Goal: Task Accomplishment & Management: Manage account settings

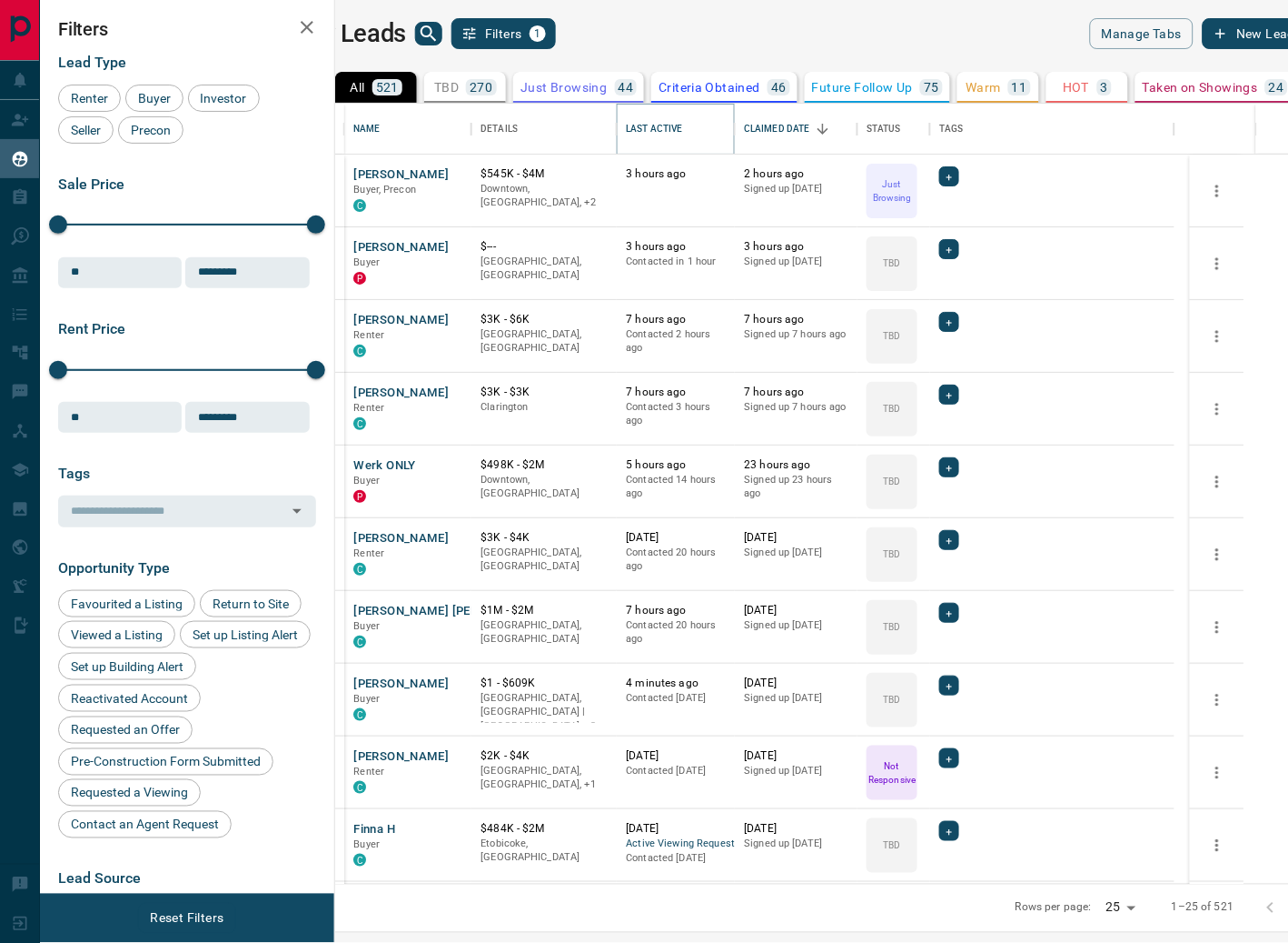
click at [709, 125] on button "Sort" at bounding box center [696, 129] width 26 height 26
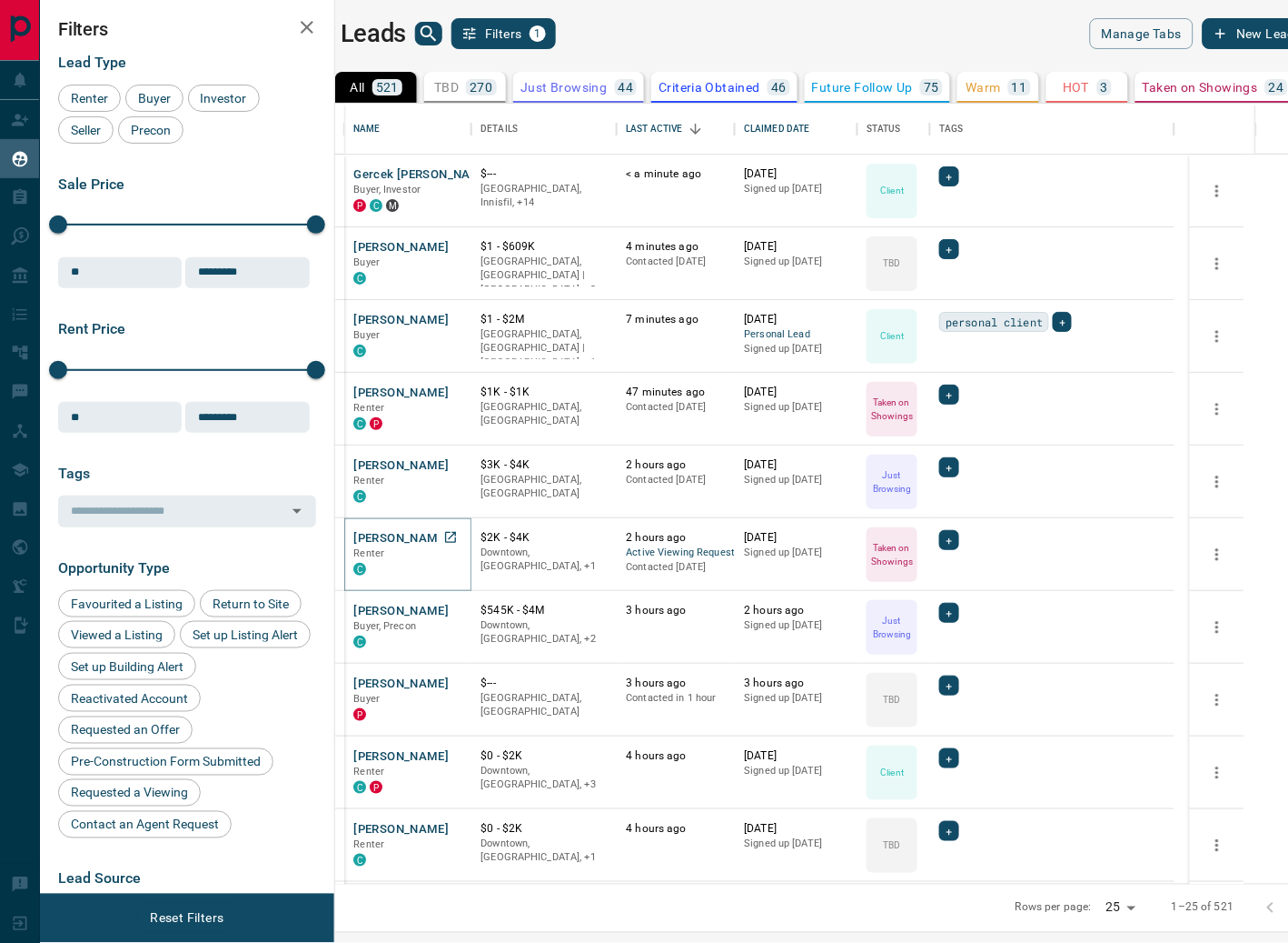
click at [446, 534] on button "[PERSON_NAME]" at bounding box center [400, 539] width 96 height 17
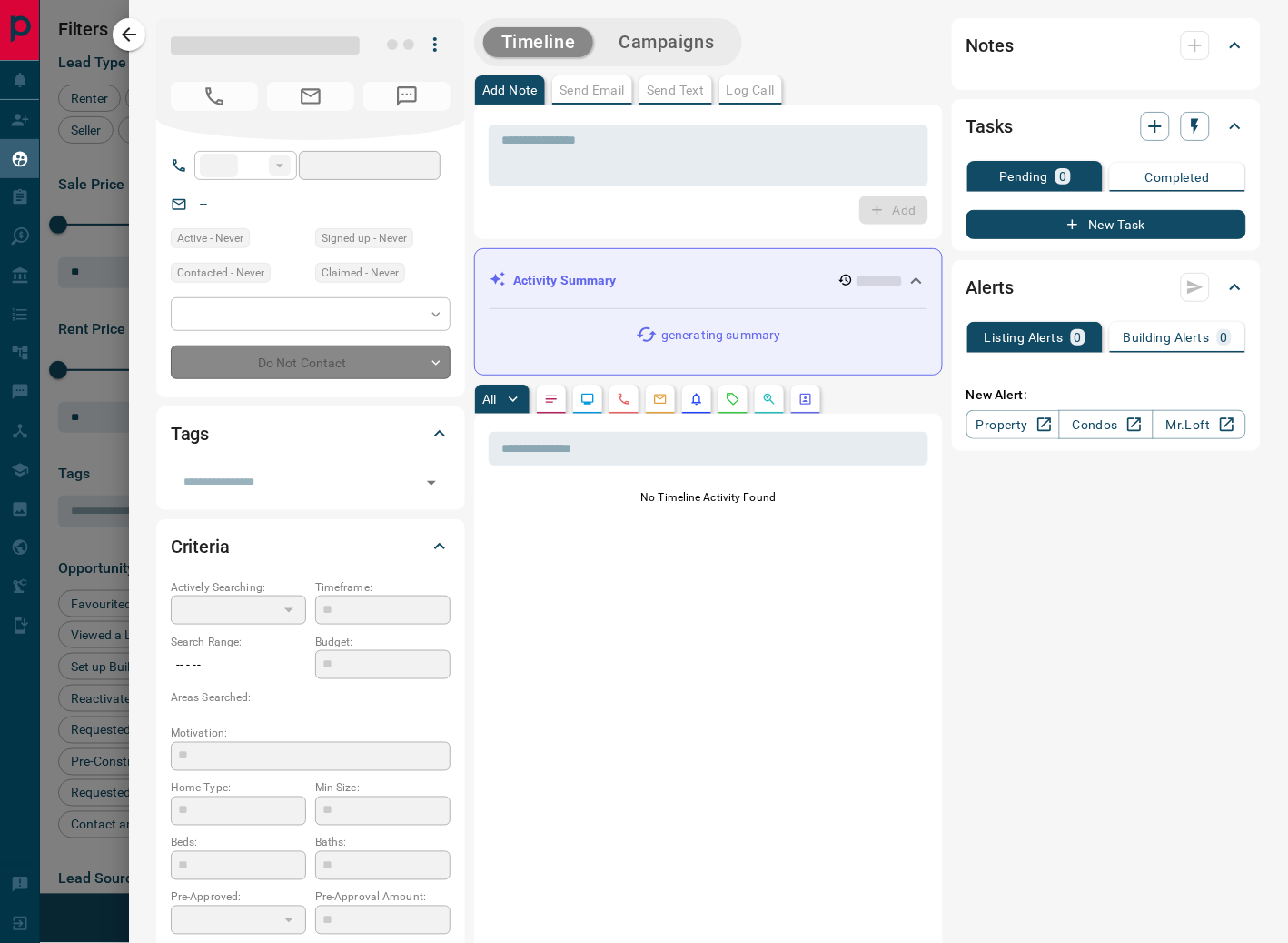
type input "**"
type input "**********"
type input "*"
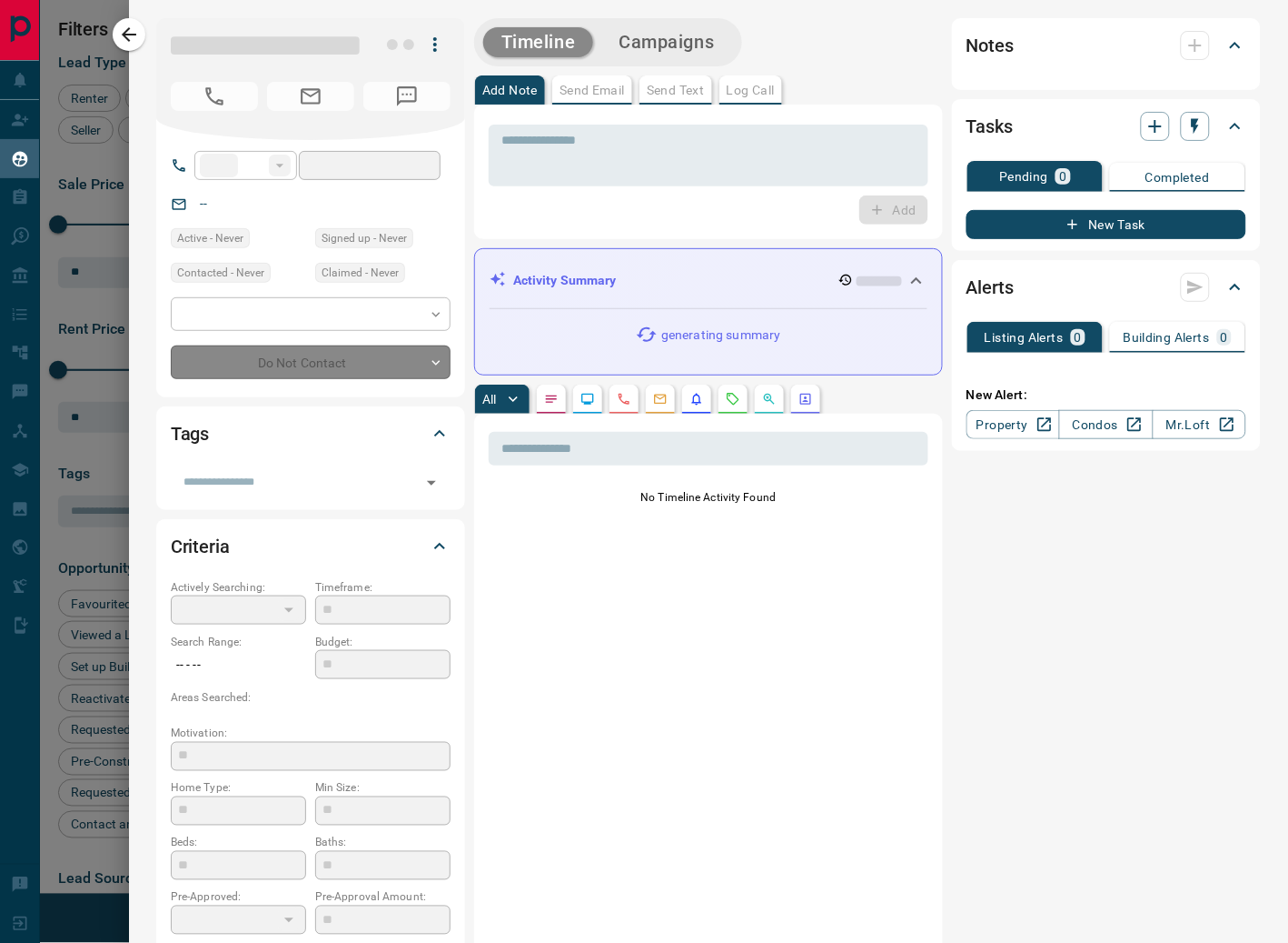
type input "**********"
type input "*******"
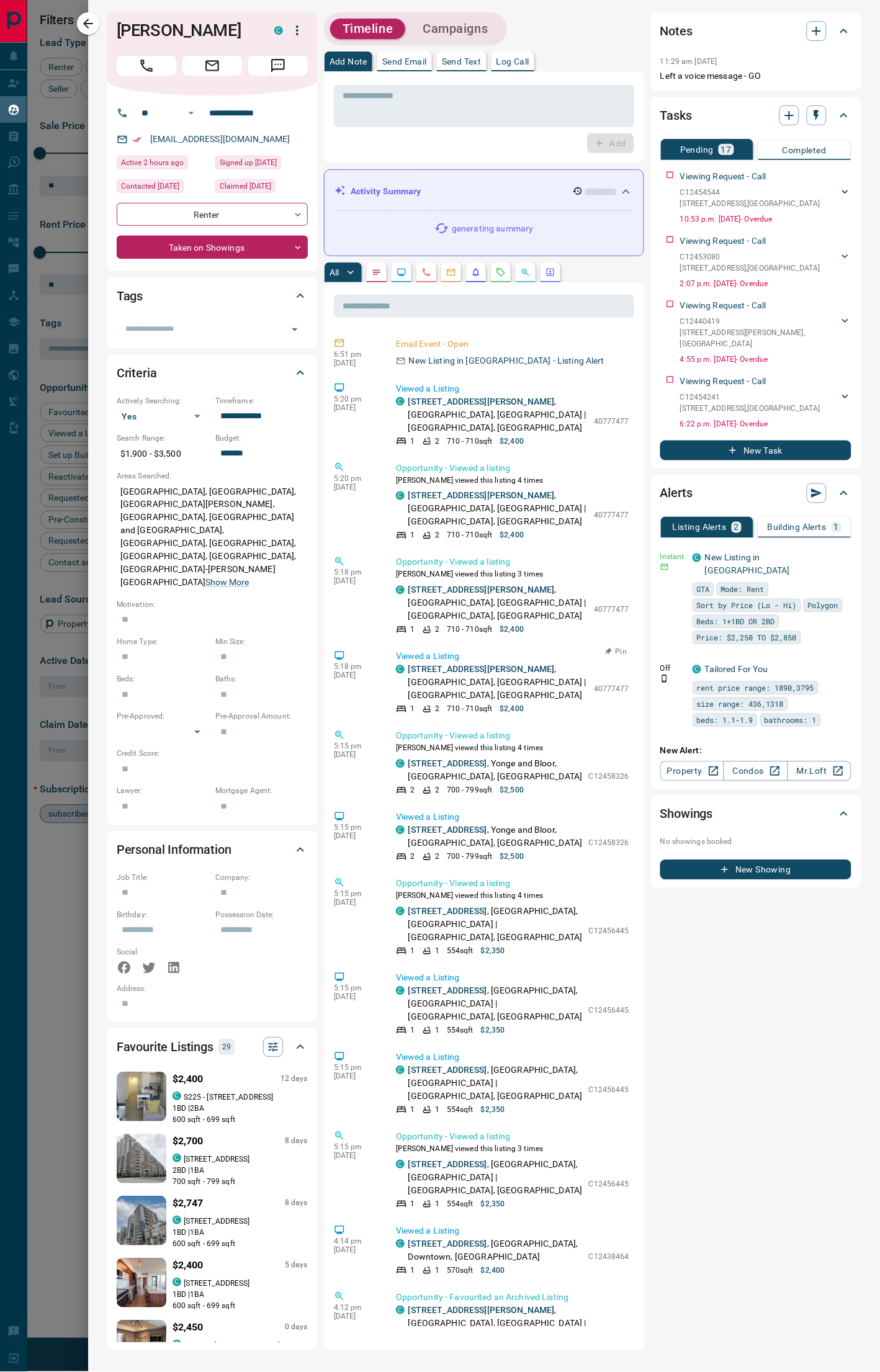
scroll to position [1249, 635]
click at [503, 273] on icon "Requests" at bounding box center [500, 272] width 10 height 10
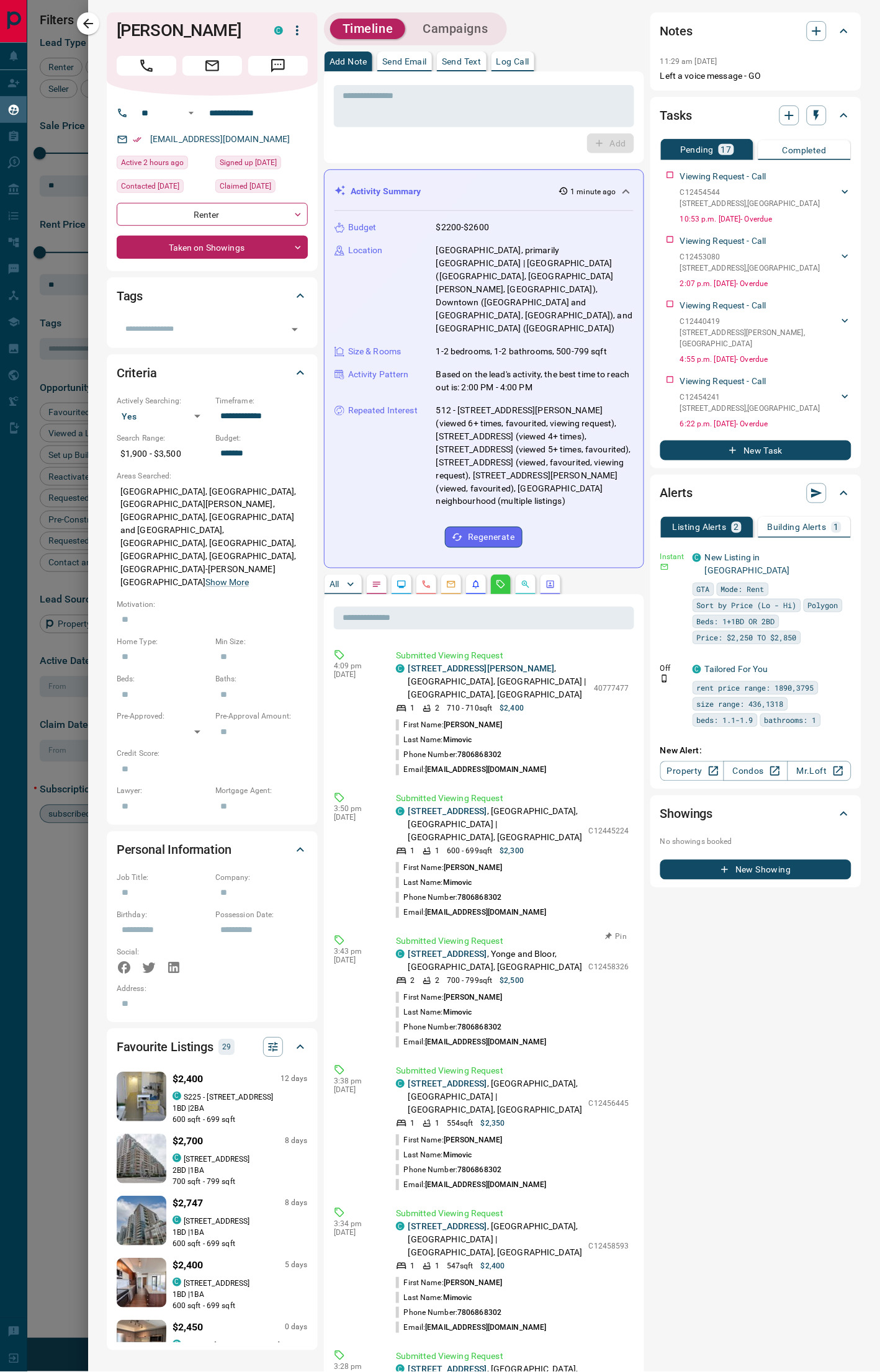
drag, startPoint x: 466, startPoint y: 928, endPoint x: 488, endPoint y: 943, distance: 26.6
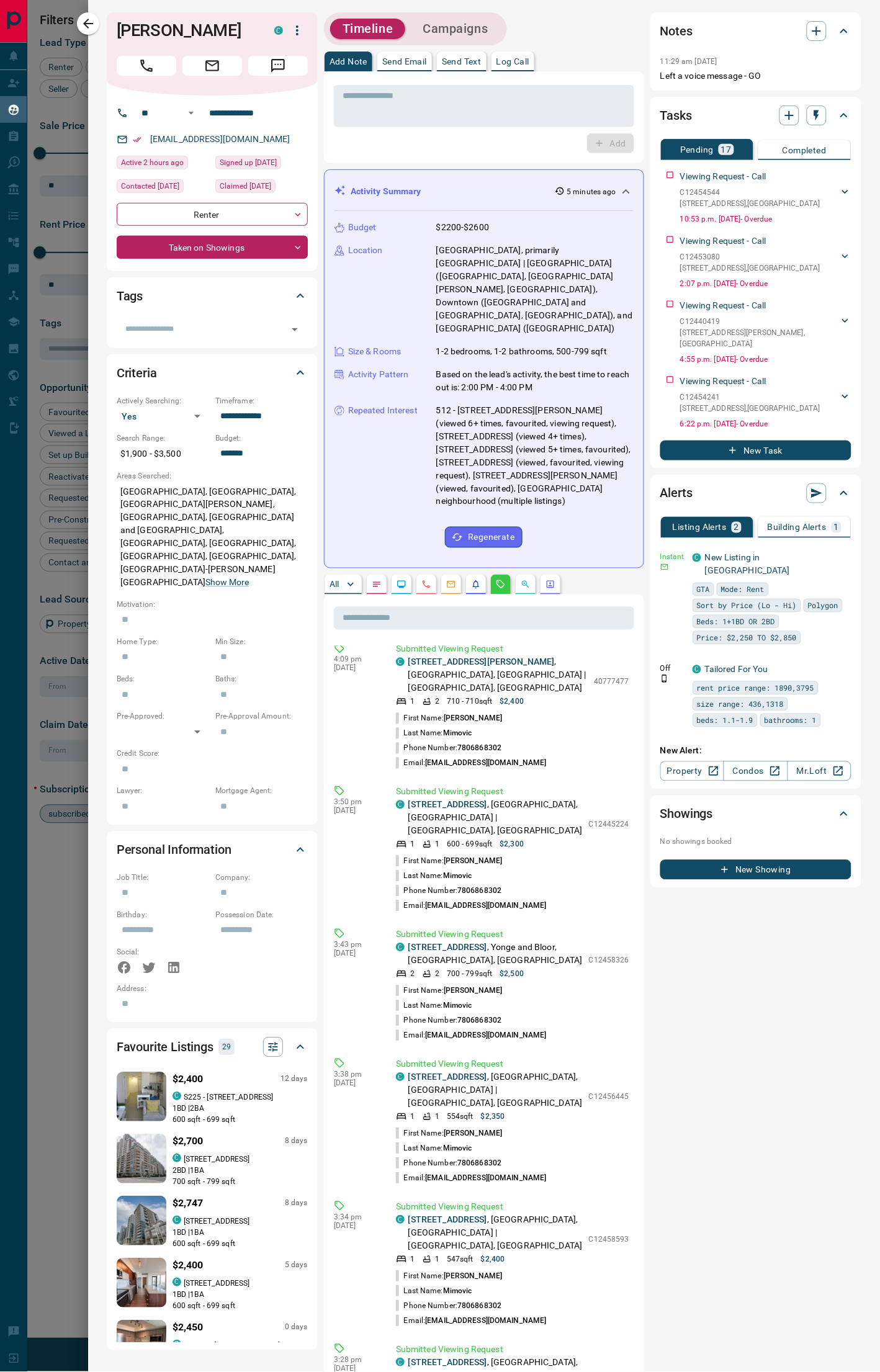
scroll to position [0, 0]
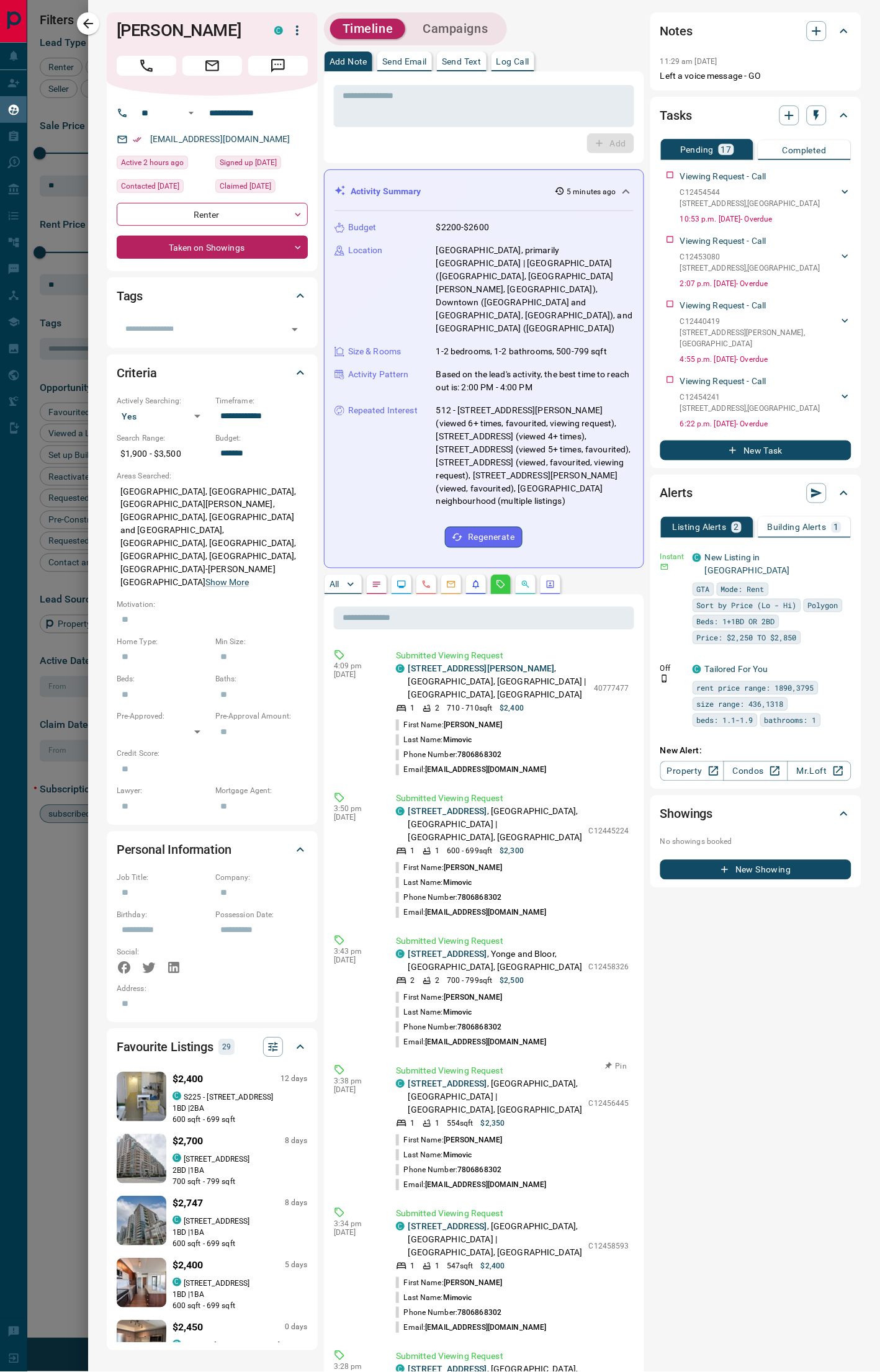
click at [534, 643] on p "[STREET_ADDRESS]" at bounding box center [496, 1097] width 175 height 39
click at [589, 643] on p "C12456445" at bounding box center [609, 1103] width 40 height 11
copy p "C12456445"
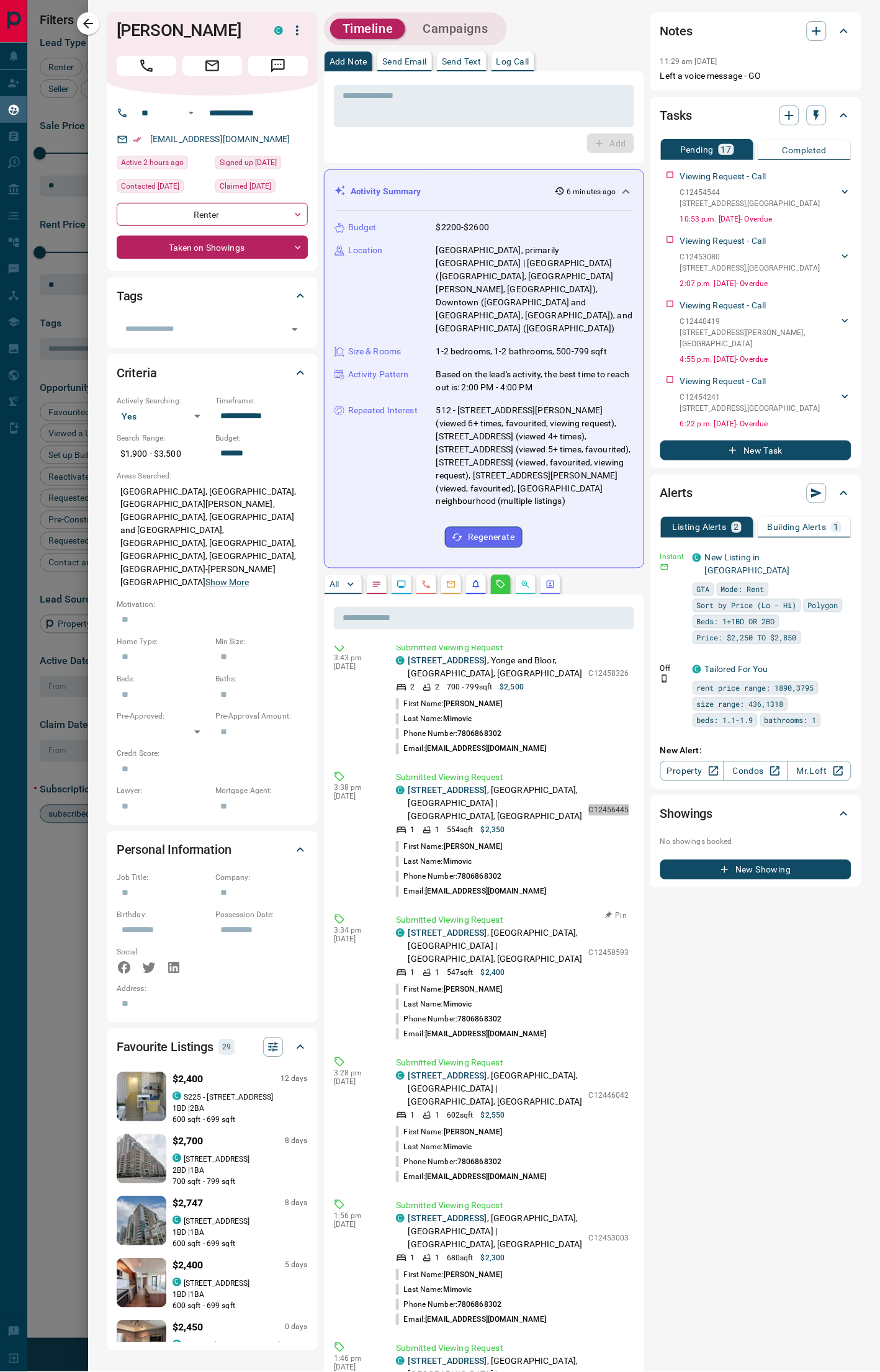
scroll to position [299, 0]
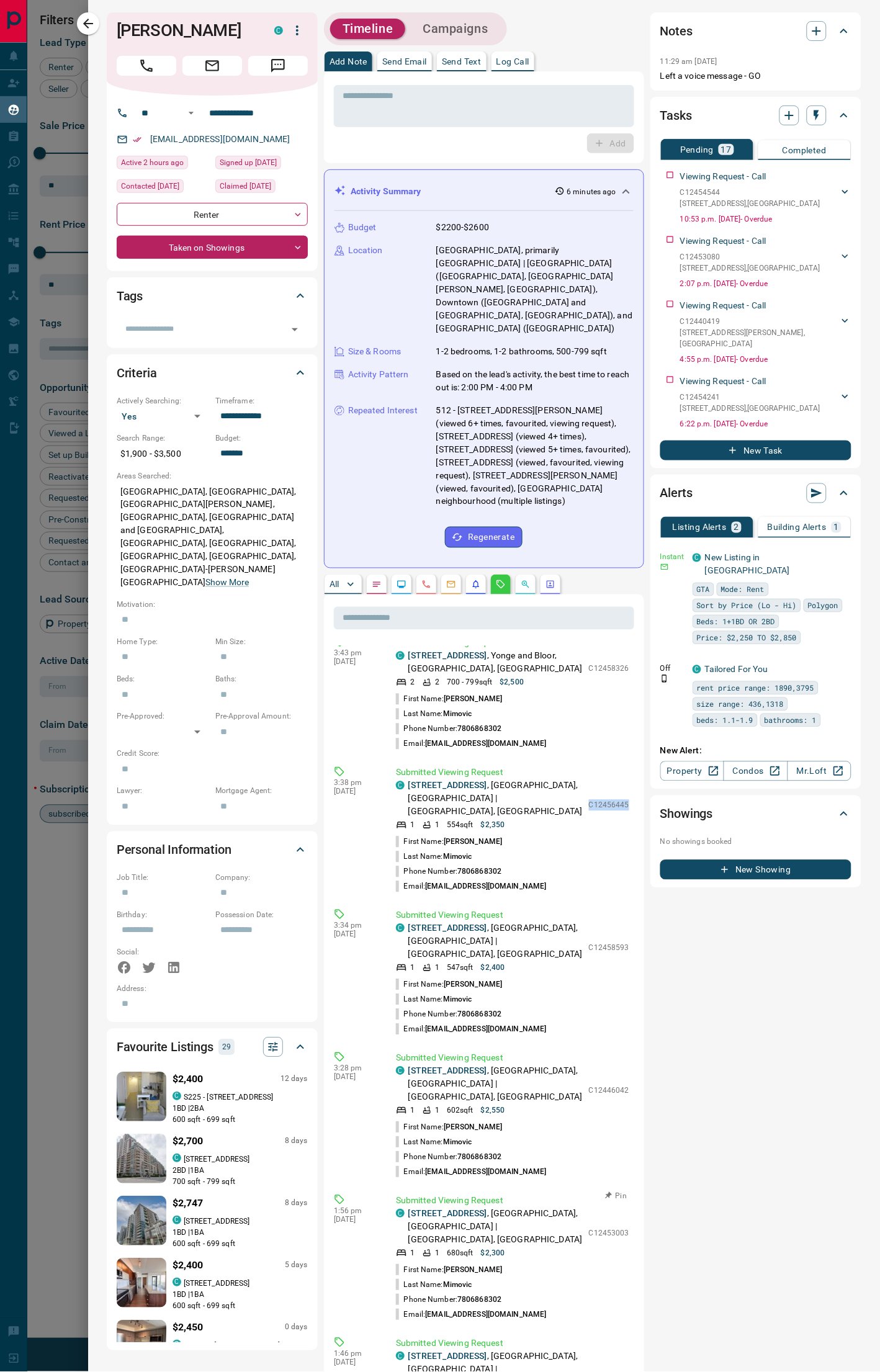
drag, startPoint x: 517, startPoint y: 1186, endPoint x: 431, endPoint y: 1186, distance: 86.0
click at [431, 643] on p "[STREET_ADDRESS]" at bounding box center [496, 1227] width 175 height 39
copy link "[STREET_ADDRESS]"
drag, startPoint x: 512, startPoint y: 1325, endPoint x: 438, endPoint y: 1325, distance: 74.0
click at [431, 643] on p "[STREET_ADDRESS]" at bounding box center [496, 1369] width 175 height 39
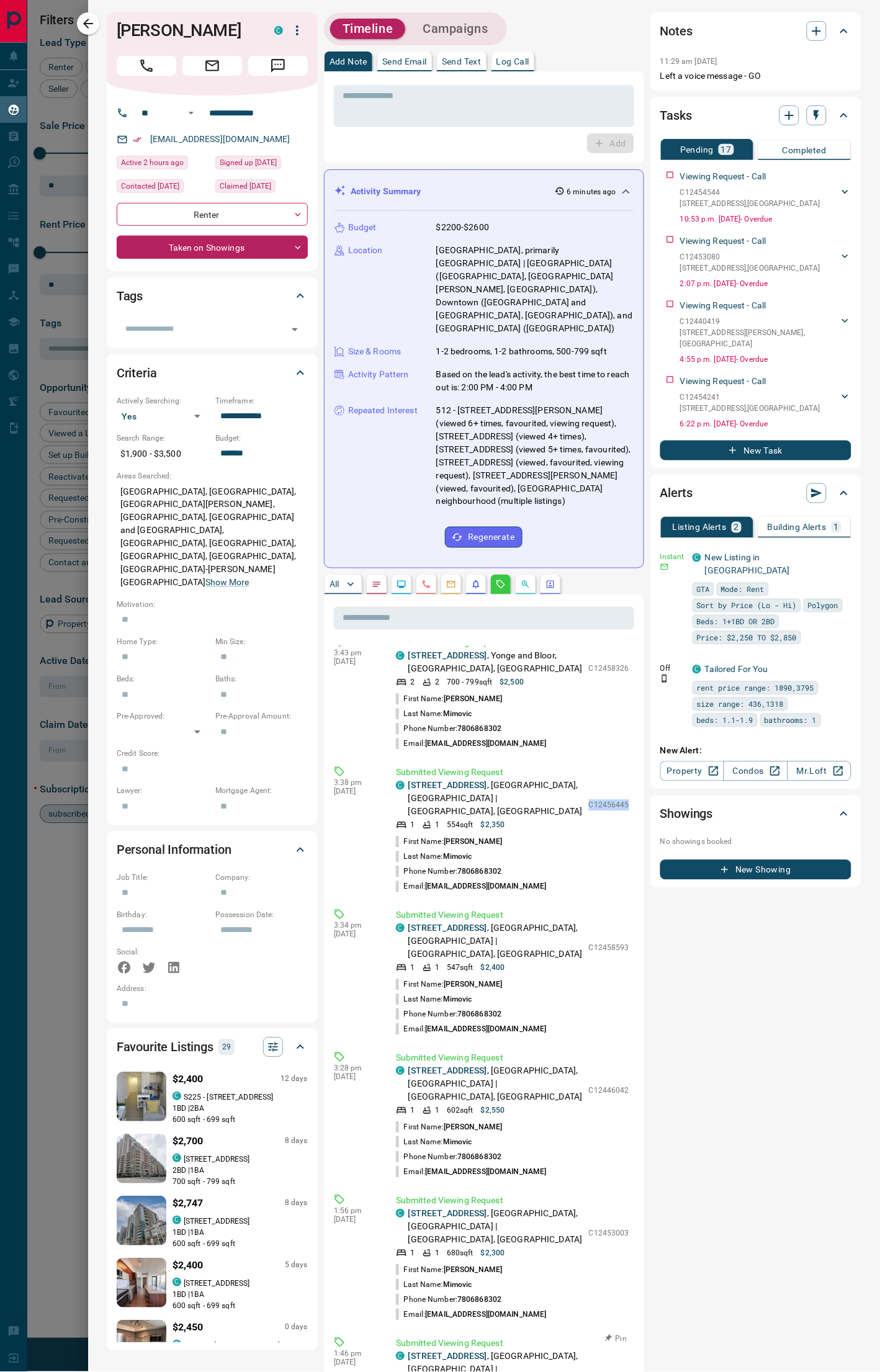
copy link "[STREET_ADDRESS]"
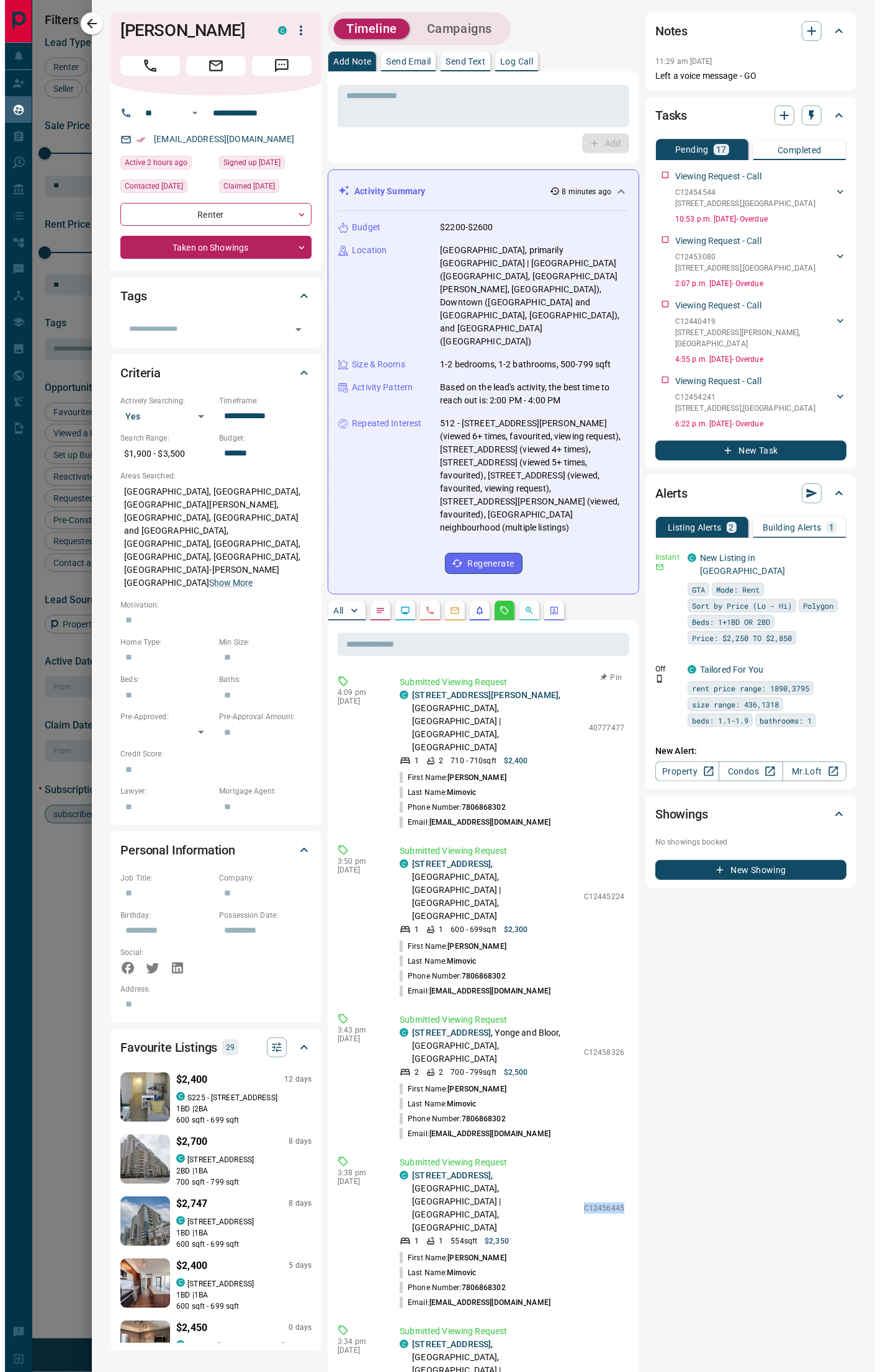
scroll to position [1249, 635]
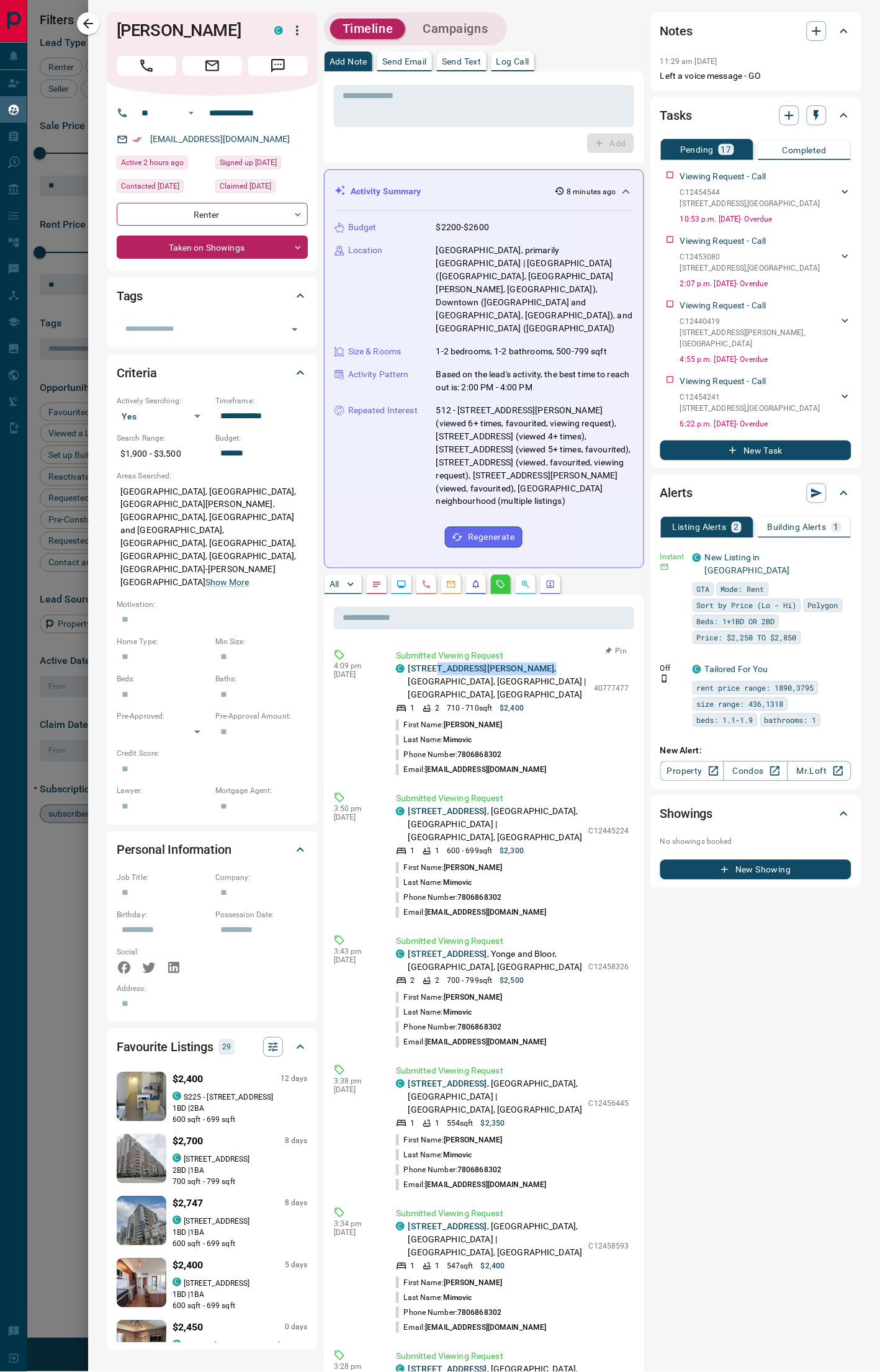
drag, startPoint x: 508, startPoint y: 640, endPoint x: 431, endPoint y: 642, distance: 77.0
click at [431, 643] on p "[STREET_ADDRESS][PERSON_NAME]" at bounding box center [498, 682] width 179 height 39
copy p "[STREET_ADDRESS][PERSON_NAME] ,"
click at [497, 643] on p "[STREET_ADDRESS]" at bounding box center [496, 825] width 175 height 39
drag, startPoint x: 519, startPoint y: 783, endPoint x: 431, endPoint y: 783, distance: 88.0
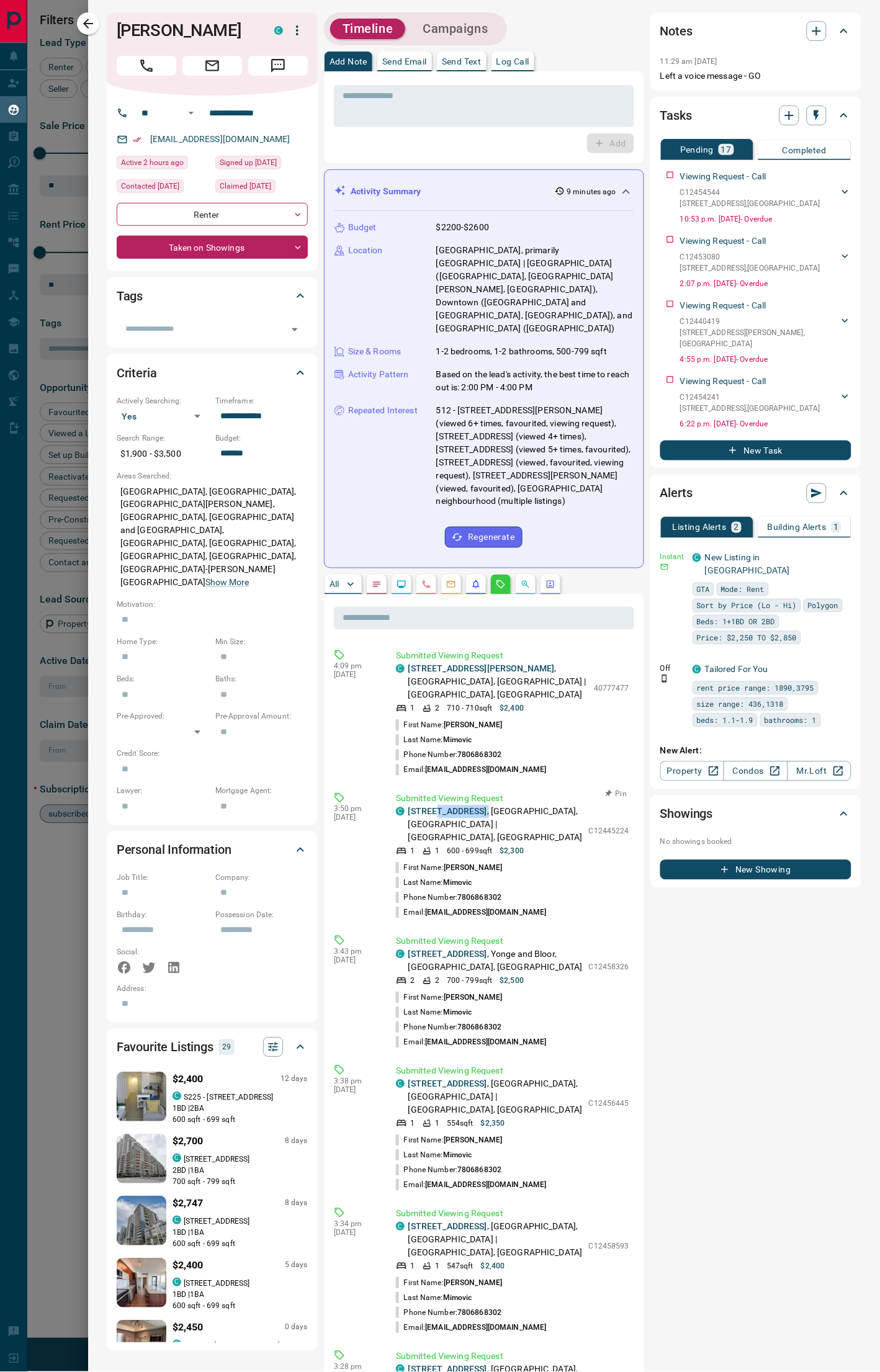
click at [431, 643] on p "[STREET_ADDRESS]" at bounding box center [496, 825] width 175 height 39
copy p "[STREET_ADDRESS] ,"
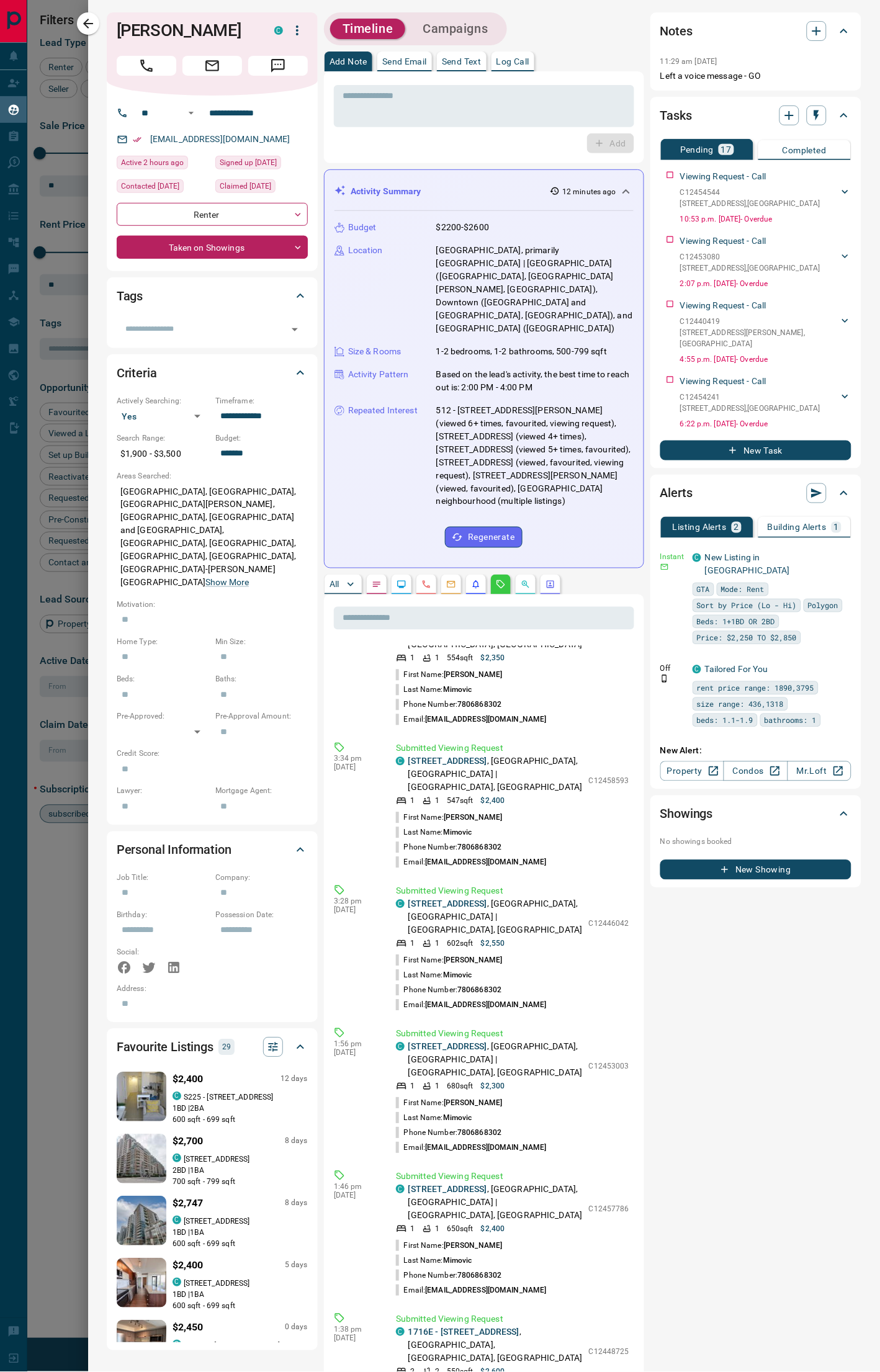
scroll to position [0, 0]
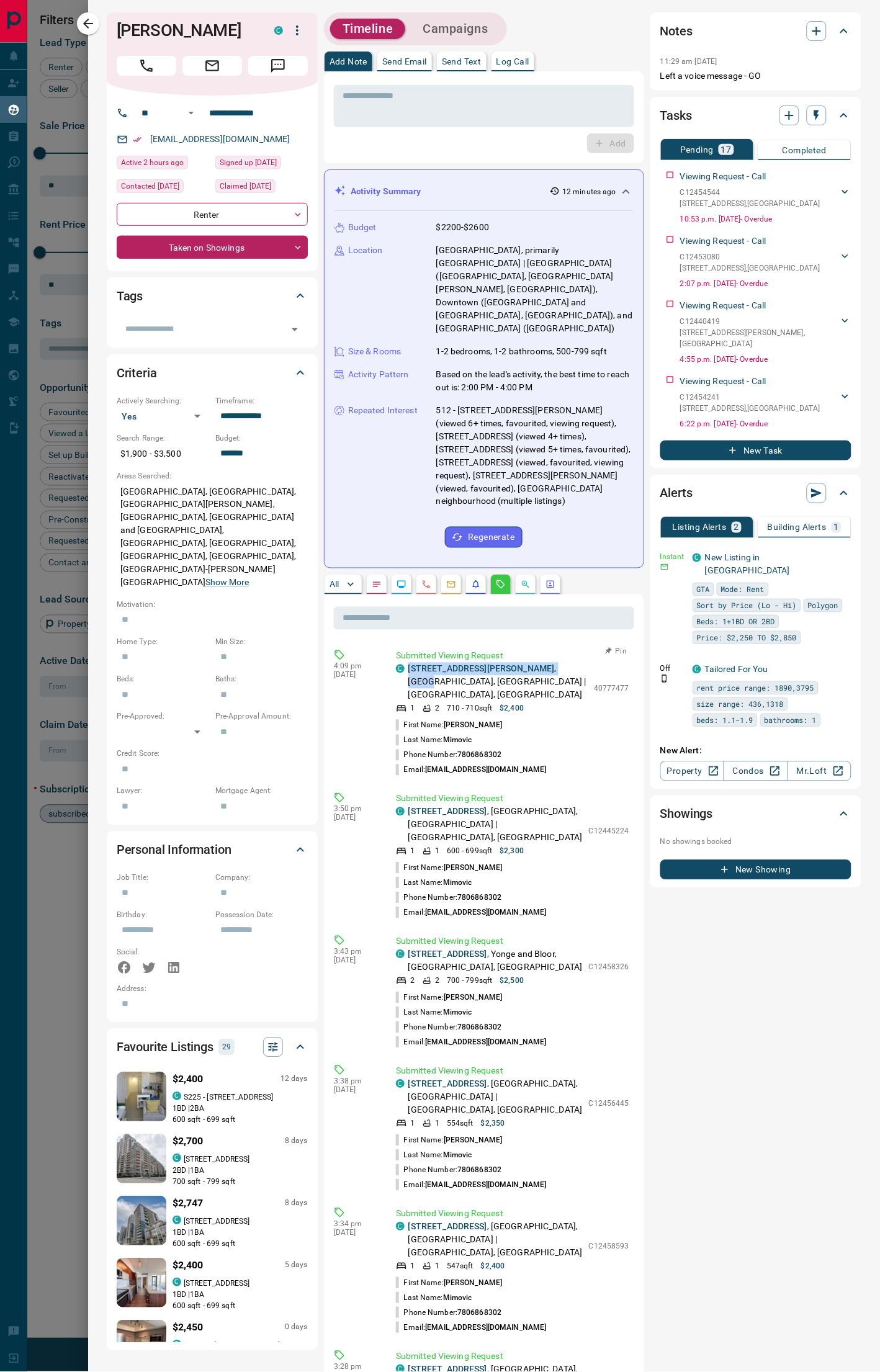
drag, startPoint x: 544, startPoint y: 642, endPoint x: 408, endPoint y: 640, distance: 136.0
click at [409, 643] on p "[STREET_ADDRESS][PERSON_NAME]" at bounding box center [498, 682] width 179 height 39
copy p "[STREET_ADDRESS][PERSON_NAME]"
click at [594, 643] on p "40777477" at bounding box center [612, 688] width 36 height 11
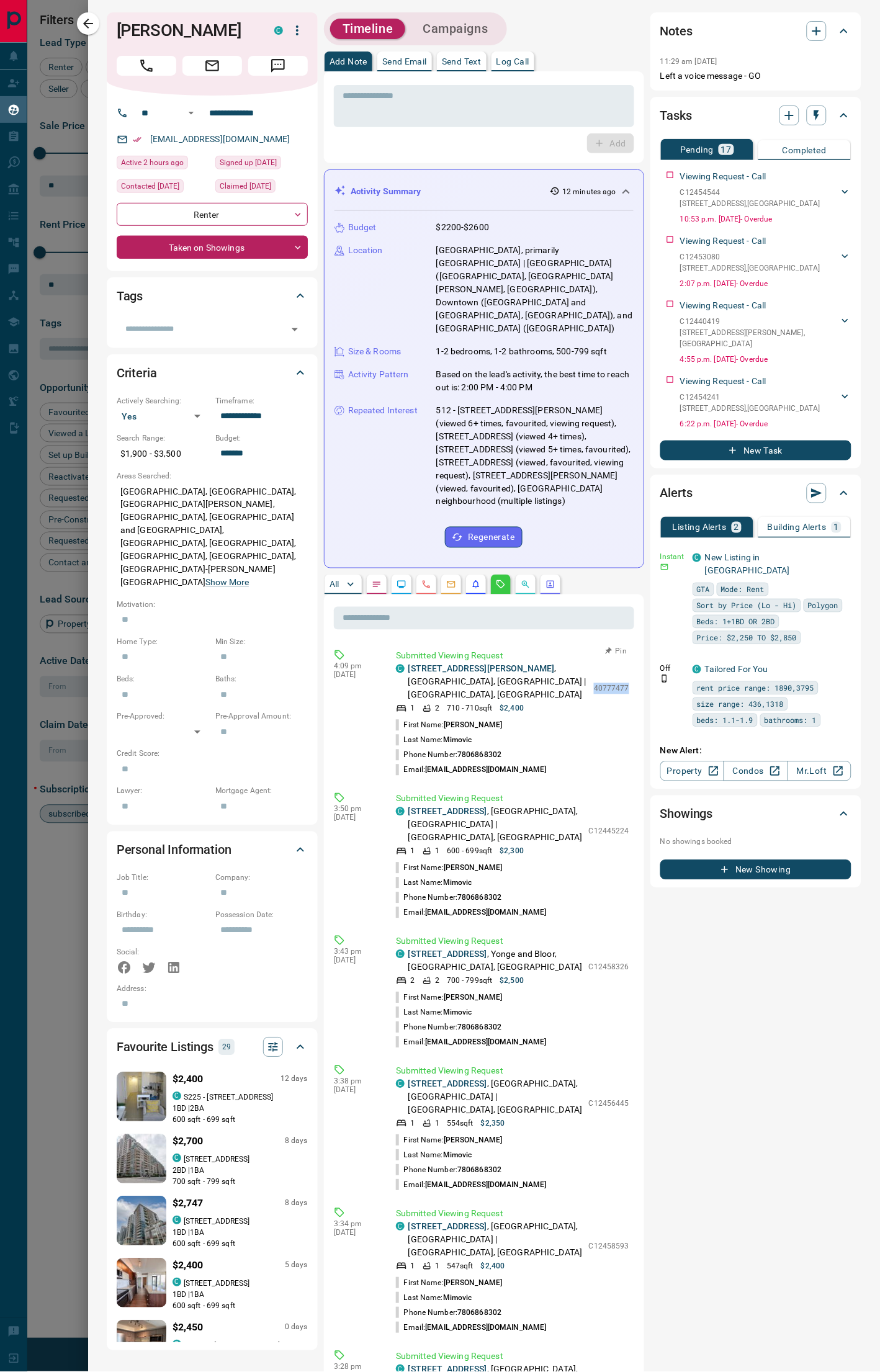
copy p "40777477"
drag, startPoint x: 547, startPoint y: 786, endPoint x: 405, endPoint y: 783, distance: 142.0
click at [405, 643] on div "C [STREET_ADDRESS] | [GEOGRAPHIC_DATA], [GEOGRAPHIC_DATA]" at bounding box center [489, 825] width 187 height 39
copy p "[STREET_ADDRESS]"
click at [578, 643] on div "C [STREET_ADDRESS] 1 1 600 - 699 sqft $2,300 C12445224" at bounding box center [512, 831] width 233 height 52
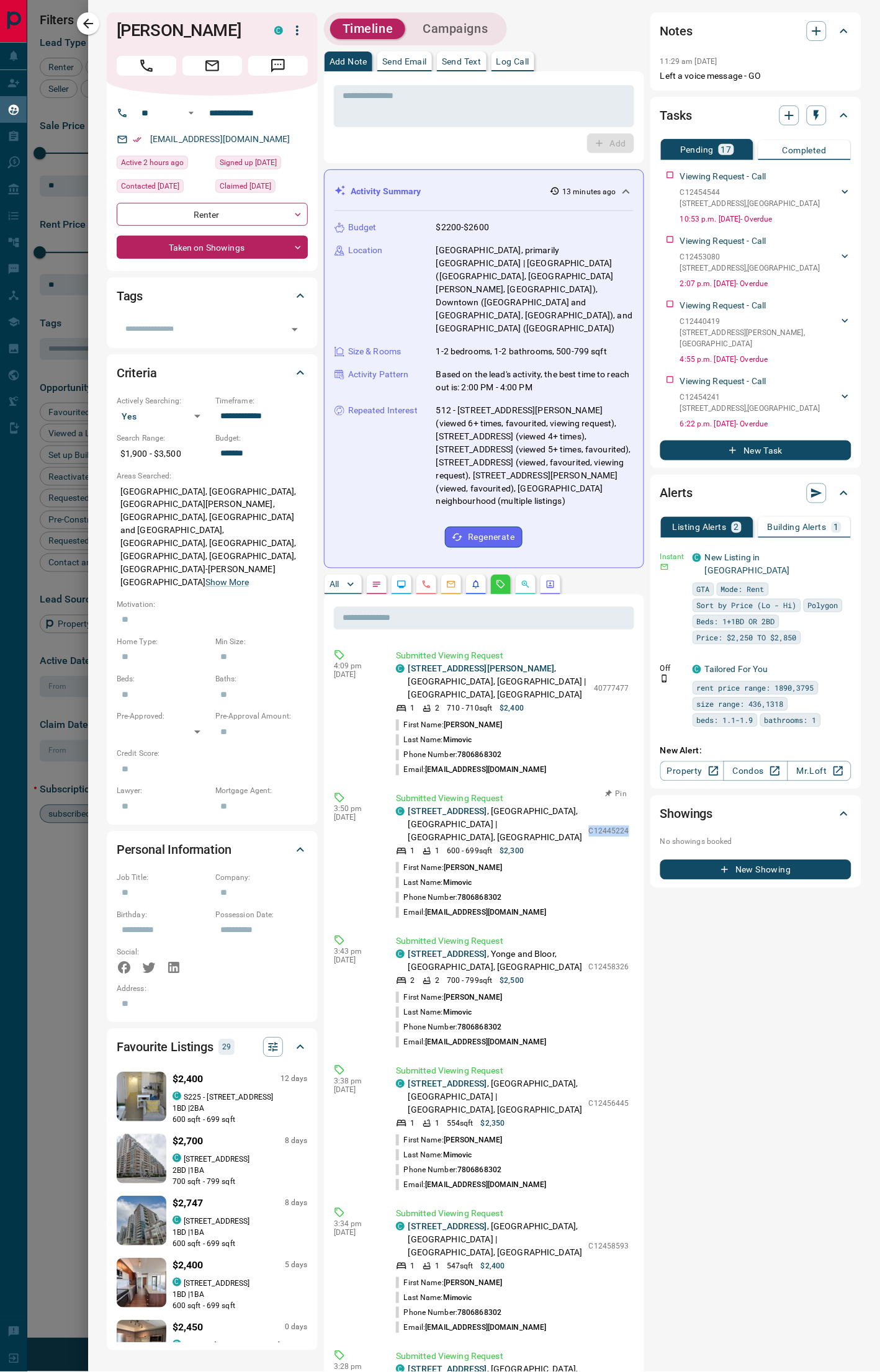
click at [578, 643] on div "C [STREET_ADDRESS] 1 1 600 - 699 sqft $2,300 C12445224" at bounding box center [512, 831] width 233 height 52
copy p "C12445224"
drag, startPoint x: 503, startPoint y: 927, endPoint x: 407, endPoint y: 927, distance: 96.0
click at [407, 643] on div "C [STREET_ADDRESS]" at bounding box center [489, 961] width 187 height 26
copy p "[STREET_ADDRESS]"
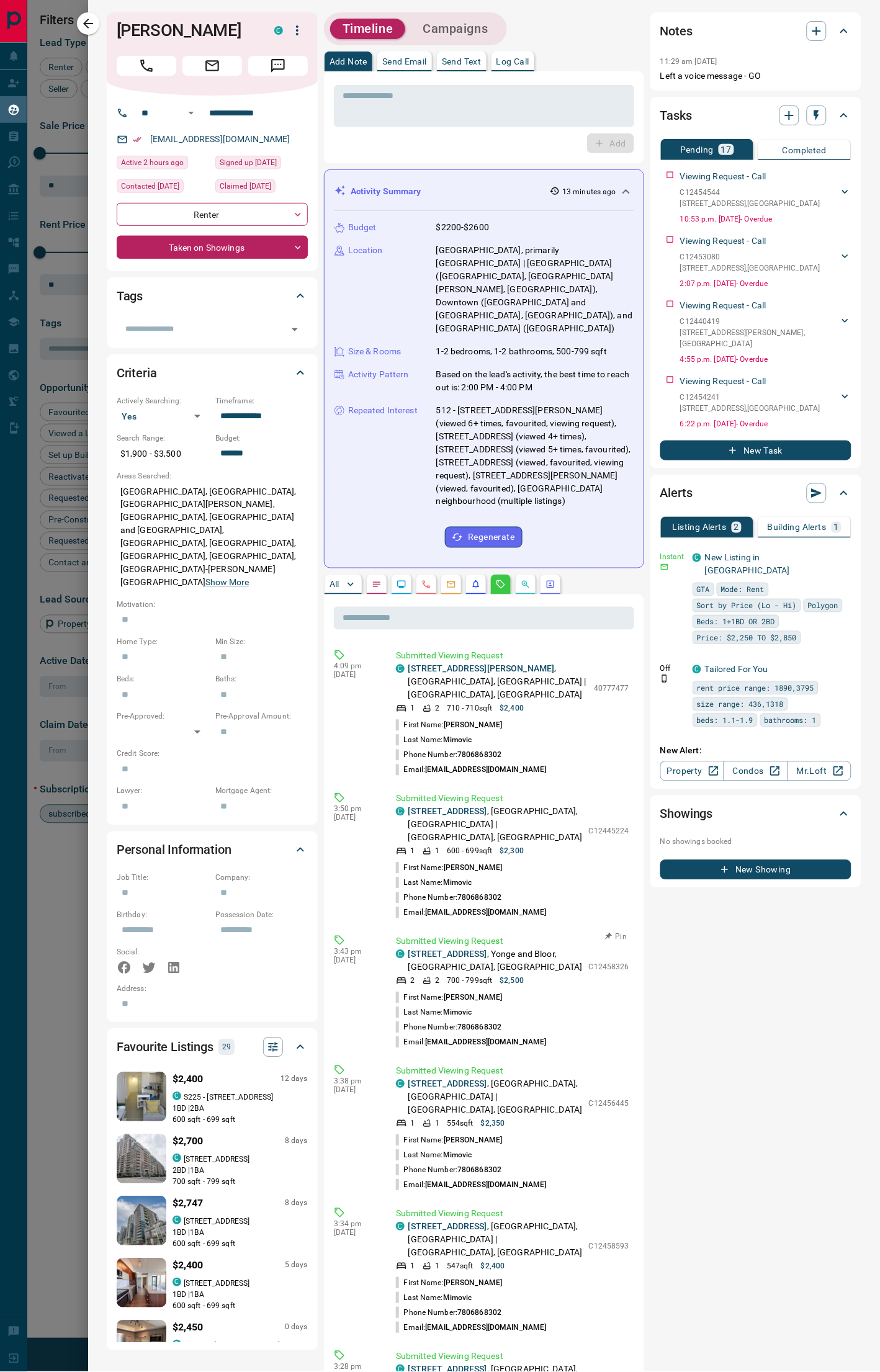
click at [596, 643] on p "C12458326" at bounding box center [609, 967] width 40 height 11
drag, startPoint x: 535, startPoint y: 1053, endPoint x: 409, endPoint y: 1055, distance: 126.0
click at [409, 643] on p "[STREET_ADDRESS]" at bounding box center [496, 1097] width 175 height 39
click at [589, 643] on p "C12456445" at bounding box center [609, 1103] width 40 height 11
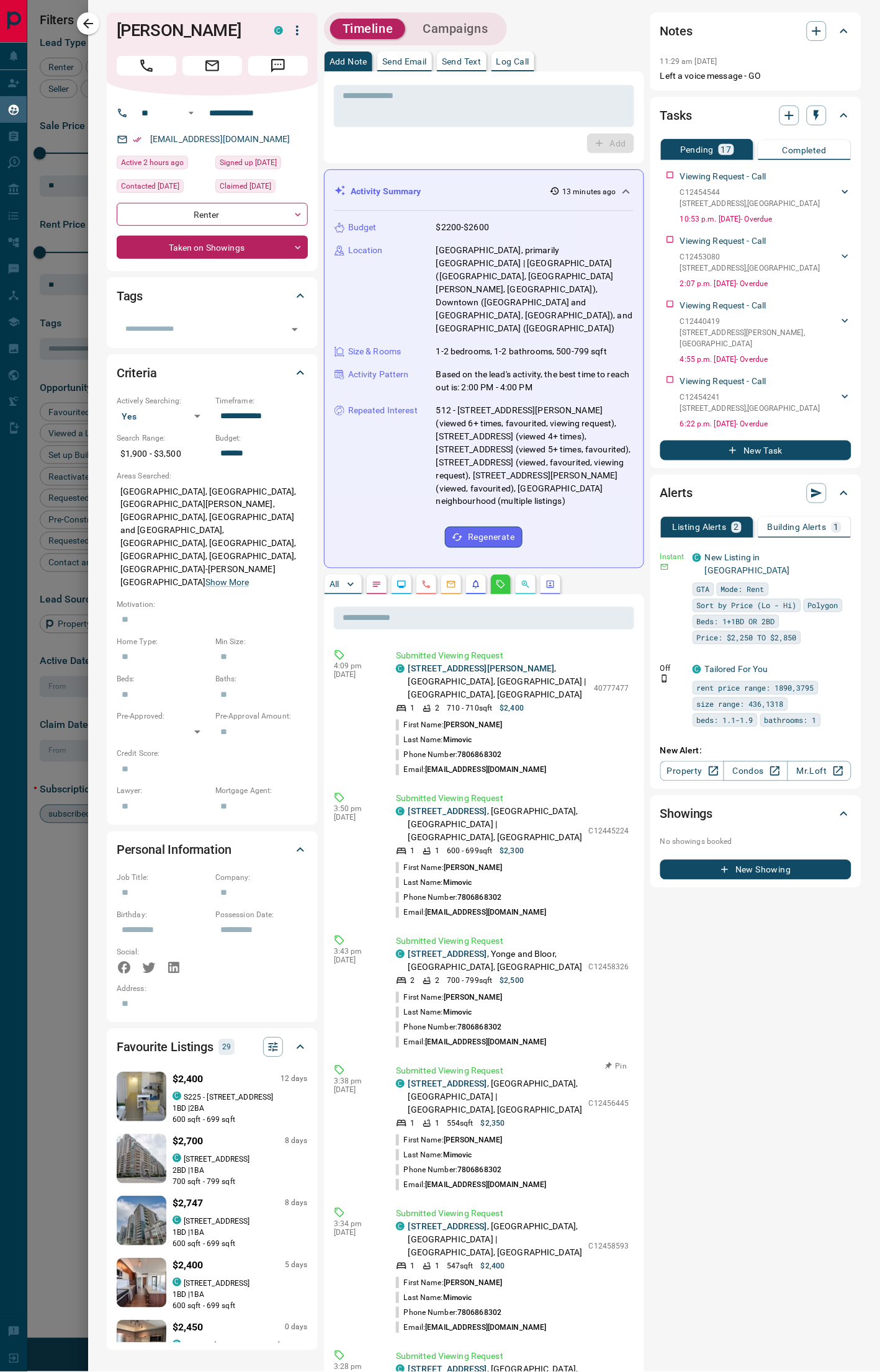
click at [589, 643] on p "C12456445" at bounding box center [609, 1103] width 40 height 11
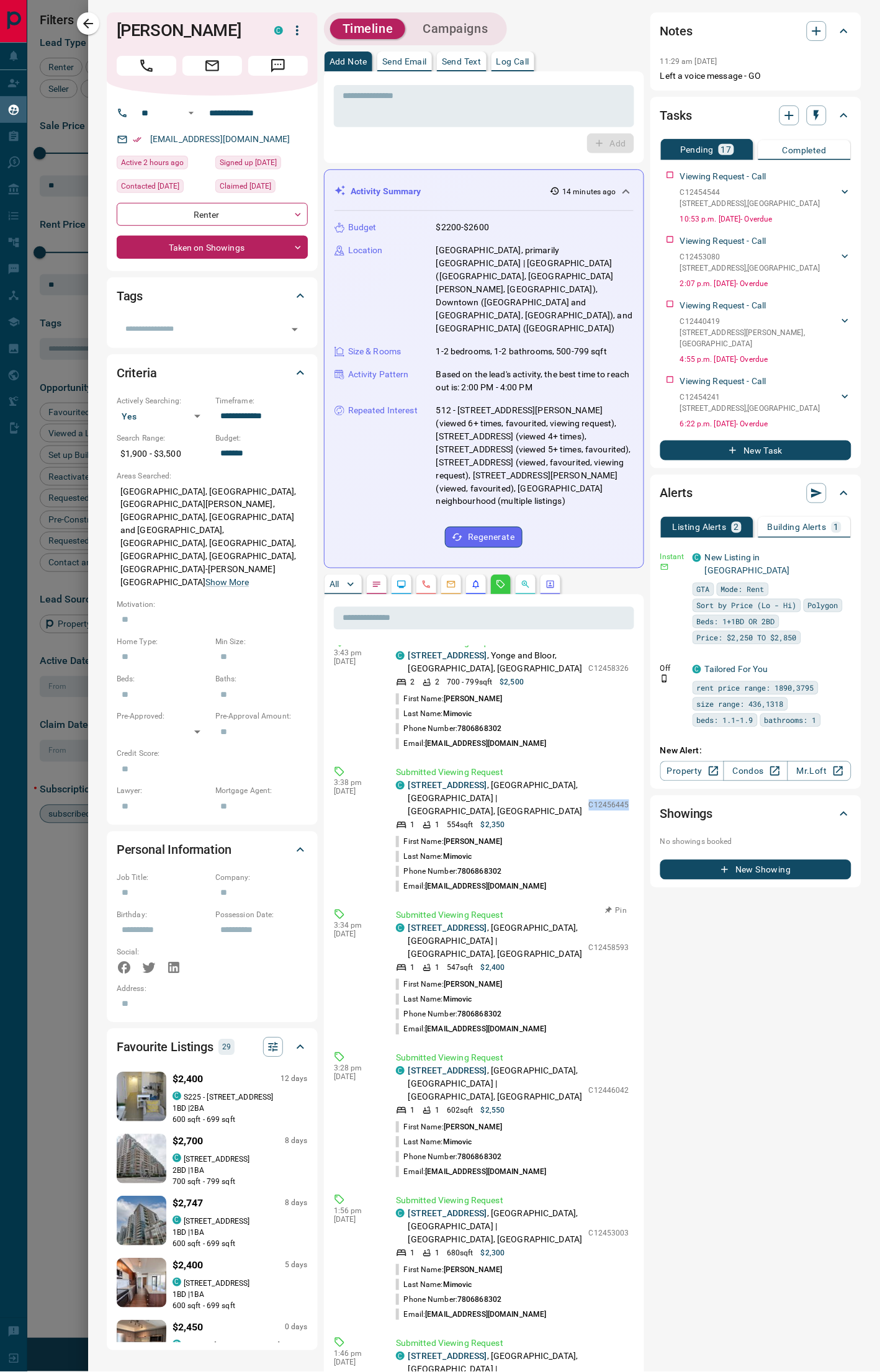
drag, startPoint x: 535, startPoint y: 903, endPoint x: 409, endPoint y: 903, distance: 126.0
click at [409, 643] on p "[STREET_ADDRESS]" at bounding box center [496, 942] width 175 height 39
drag, startPoint x: 590, startPoint y: 916, endPoint x: 581, endPoint y: 918, distance: 9.2
click at [590, 643] on p "C12458593" at bounding box center [609, 947] width 40 height 11
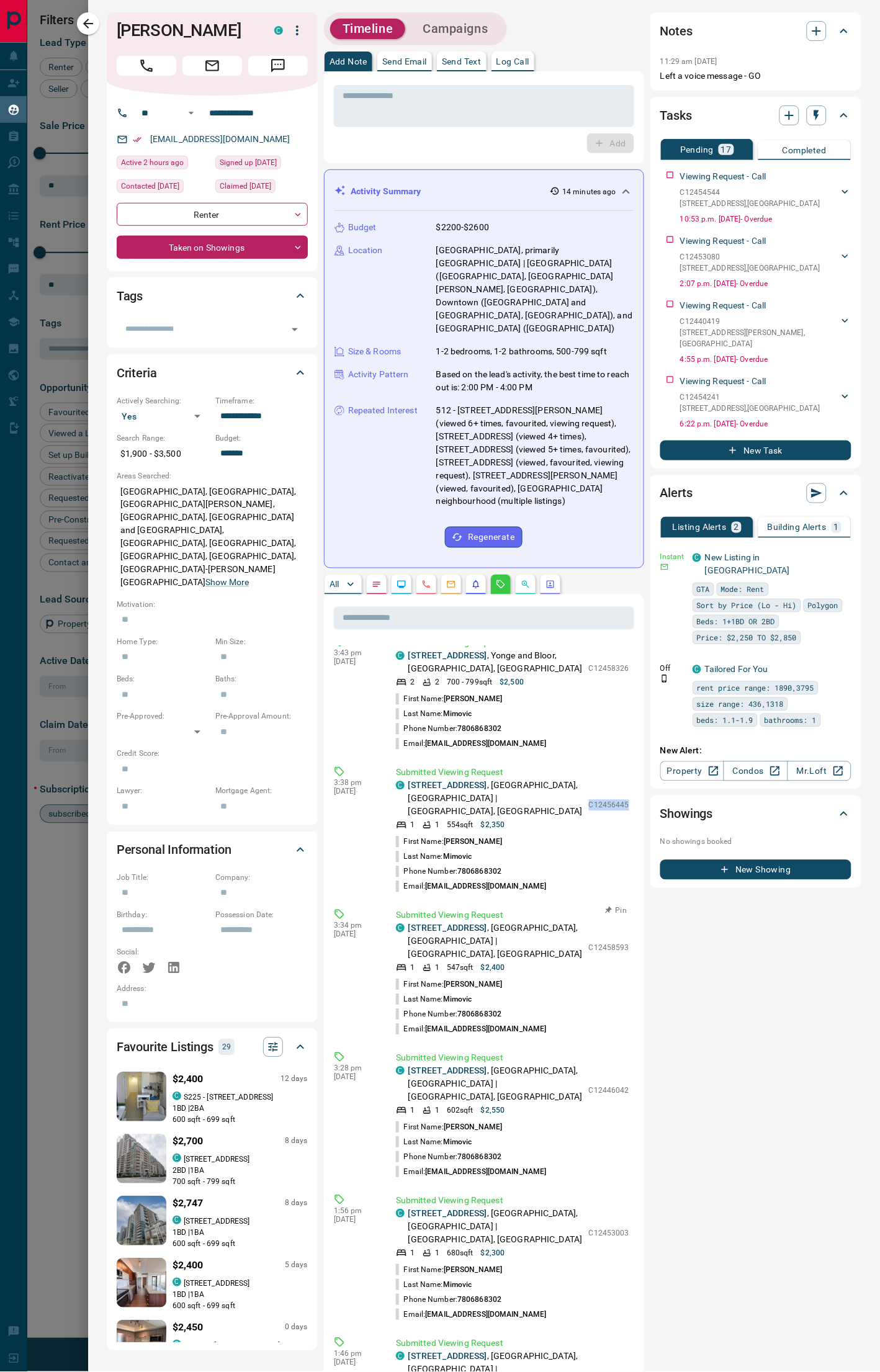
drag, startPoint x: 581, startPoint y: 918, endPoint x: 606, endPoint y: 928, distance: 26.9
click at [589, 643] on p "C12458593" at bounding box center [609, 947] width 40 height 11
drag, startPoint x: 520, startPoint y: 1042, endPoint x: 409, endPoint y: 1043, distance: 111.0
click at [409, 643] on p "[STREET_ADDRESS]" at bounding box center [496, 1084] width 175 height 39
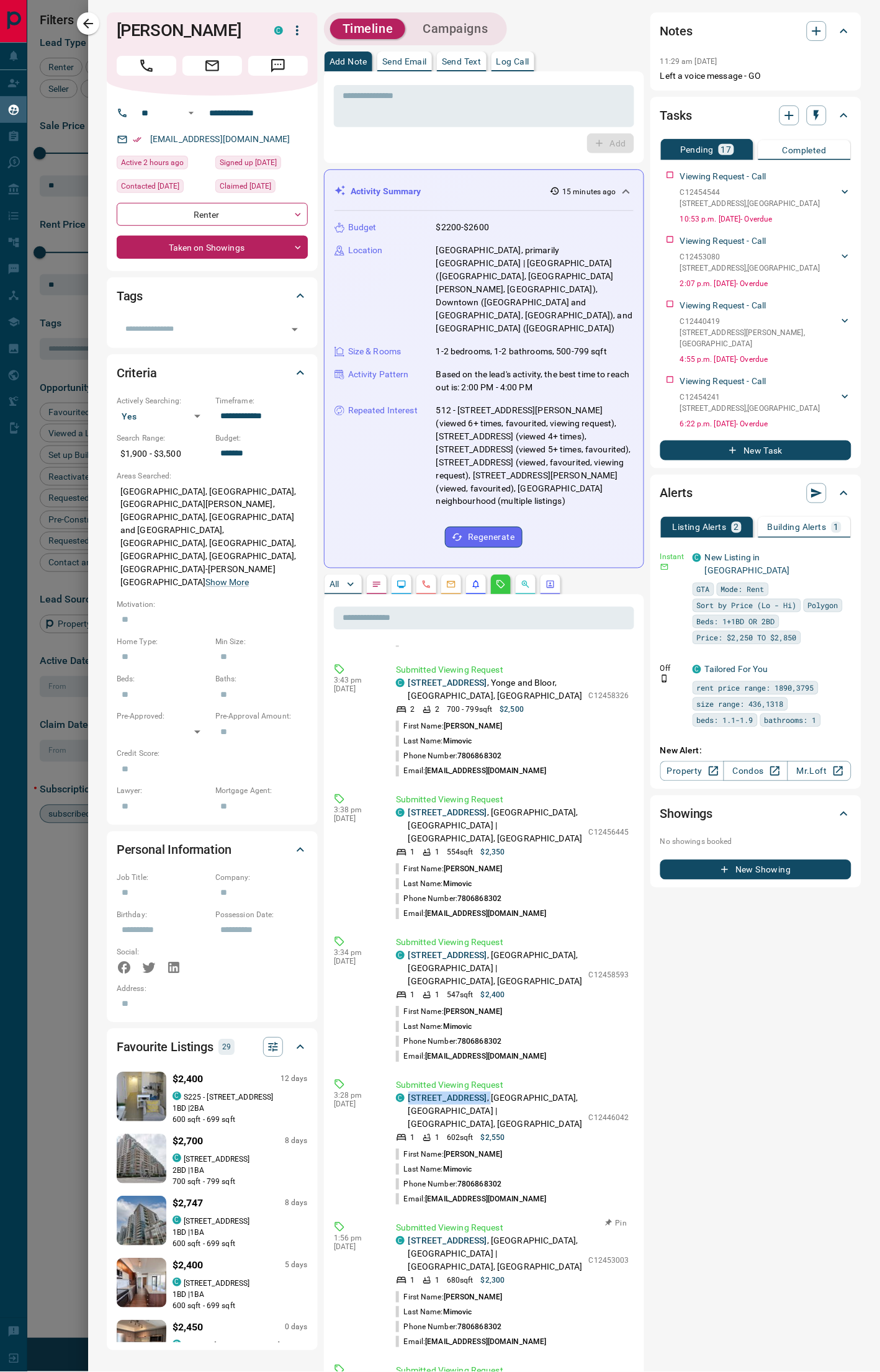
scroll to position [271, 0]
click at [589, 643] on p "C12446042" at bounding box center [609, 1118] width 40 height 11
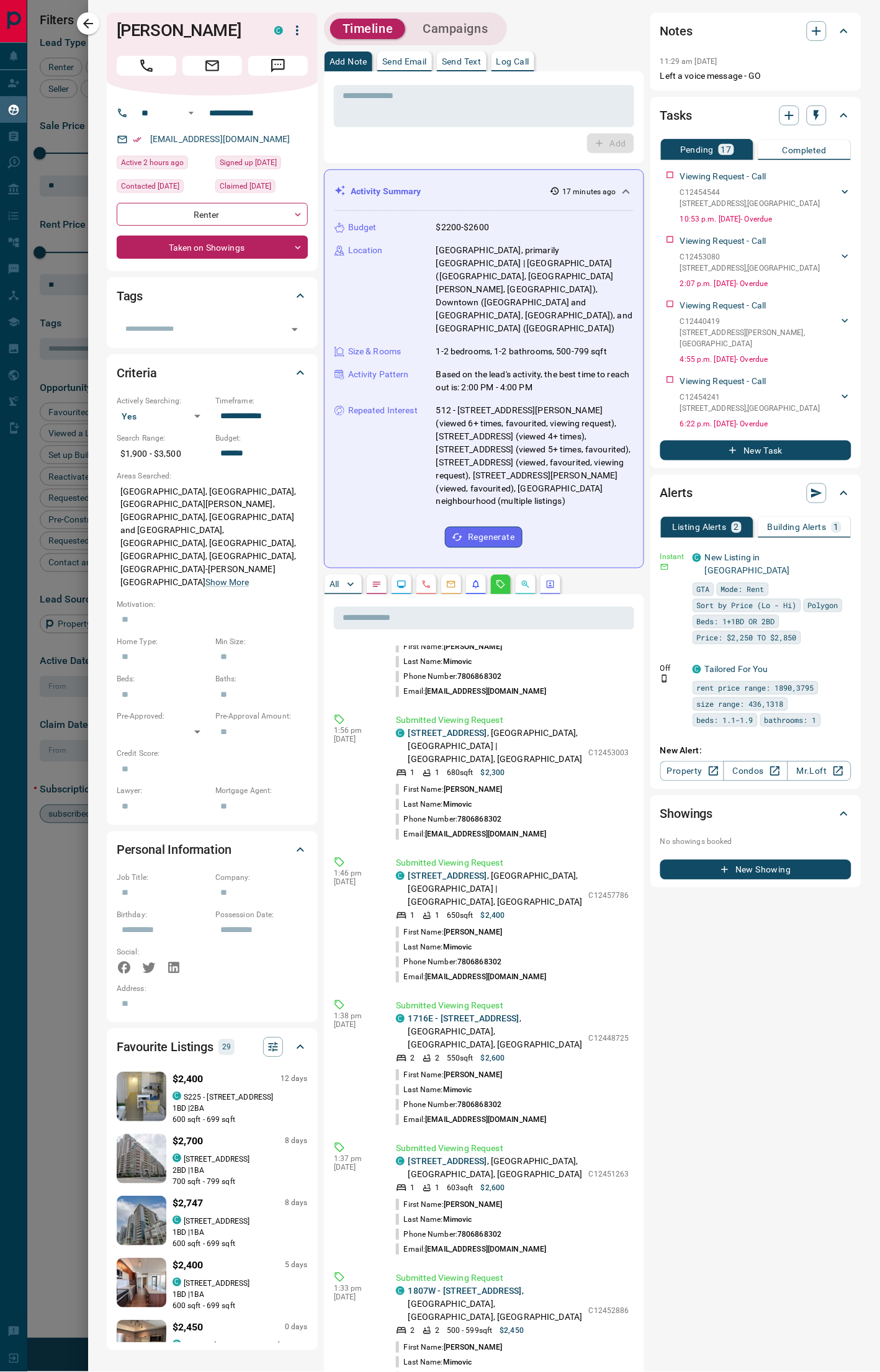
scroll to position [782, 0]
drag, startPoint x: 518, startPoint y: 700, endPoint x: 407, endPoint y: 704, distance: 111.1
click at [407, 643] on div "C [STREET_ADDRESS]" at bounding box center [489, 743] width 187 height 39
click at [589, 643] on p "C12453003" at bounding box center [609, 750] width 40 height 11
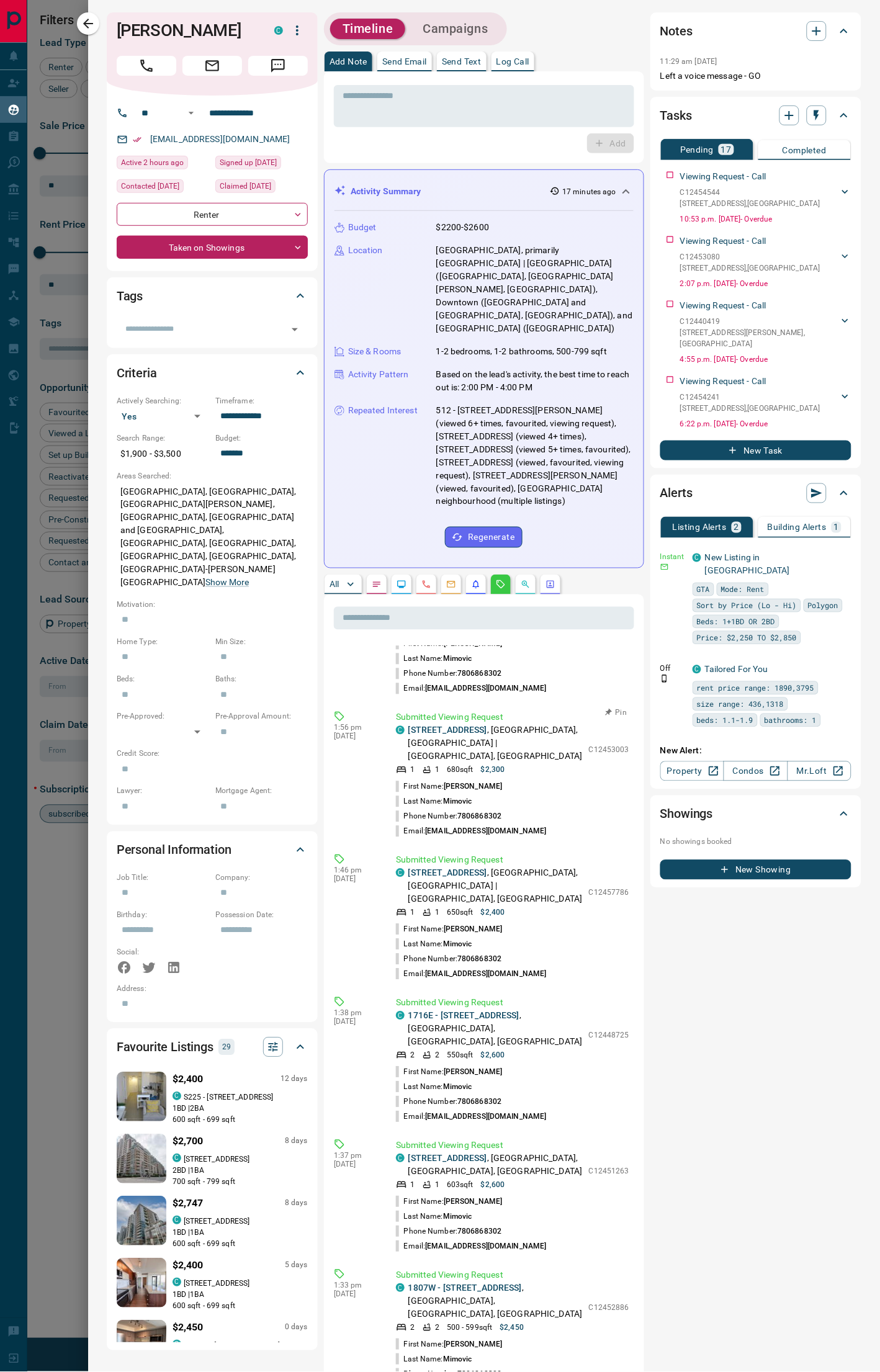
click at [590, 643] on p "C12453003" at bounding box center [609, 750] width 40 height 11
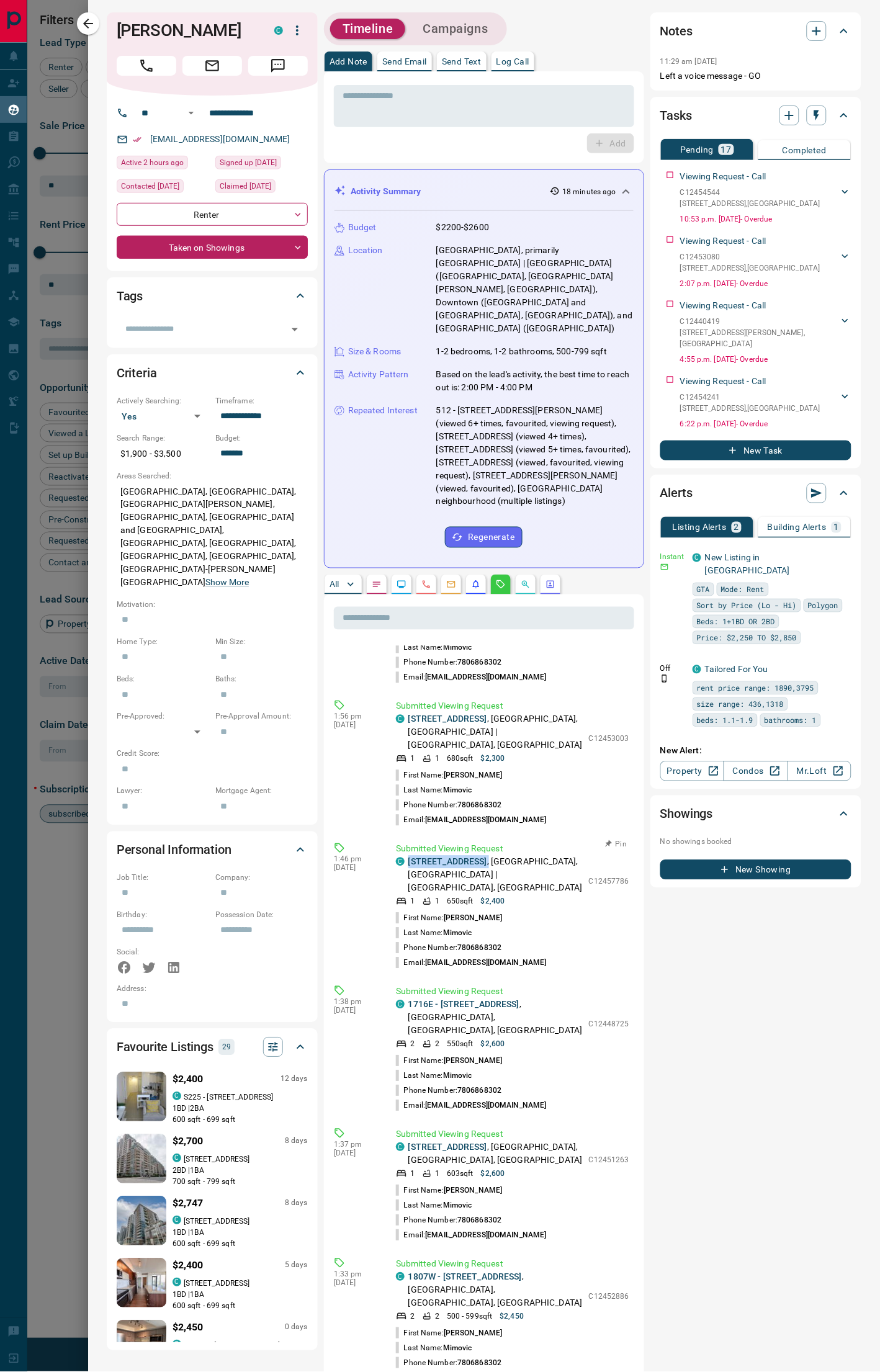
drag, startPoint x: 514, startPoint y: 833, endPoint x: 410, endPoint y: 835, distance: 104.0
click at [410, 643] on p "[STREET_ADDRESS]" at bounding box center [496, 875] width 175 height 39
click at [593, 643] on p "C12457786" at bounding box center [609, 881] width 40 height 11
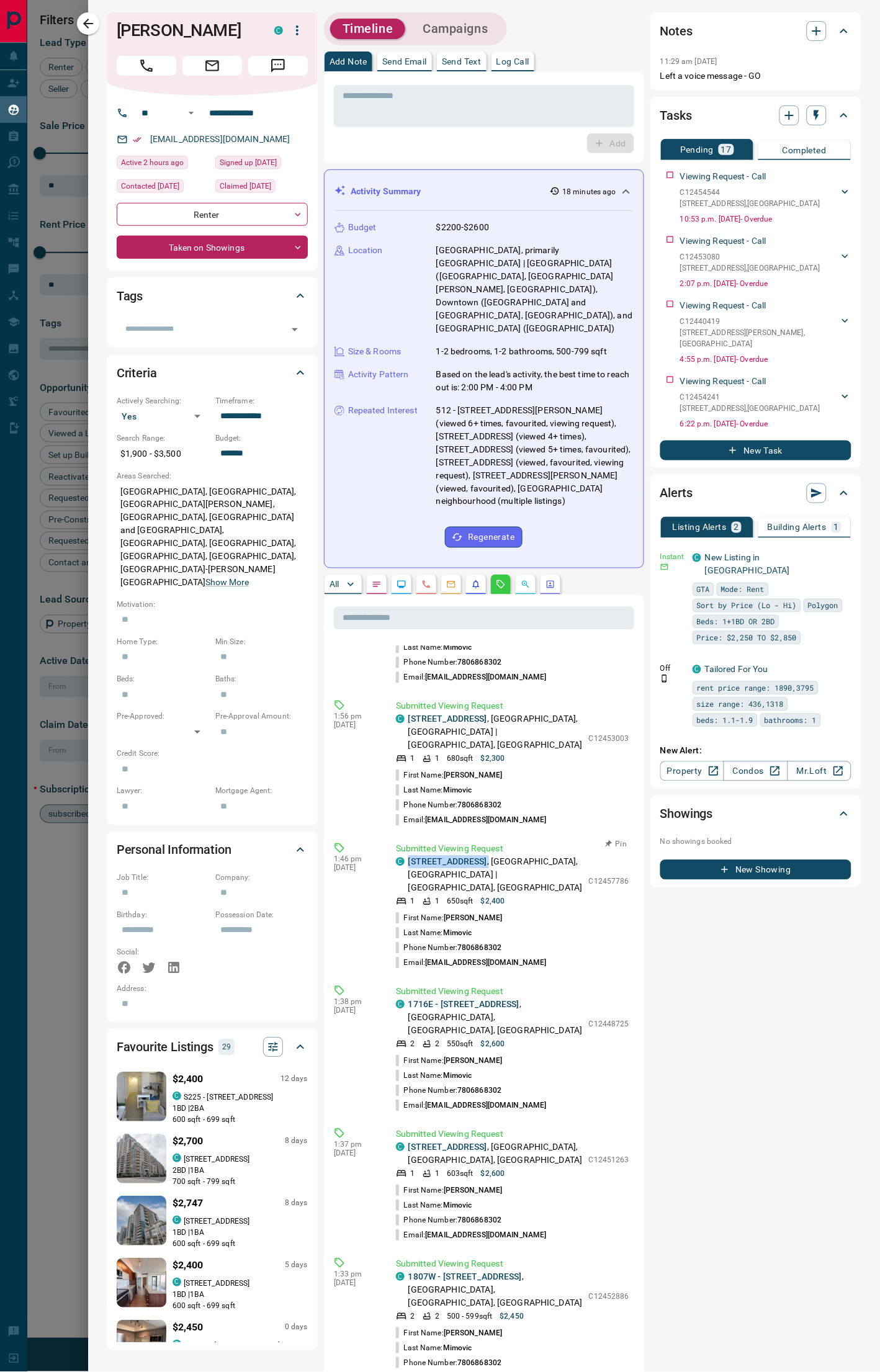
click at [593, 643] on p "C12457786" at bounding box center [609, 881] width 40 height 11
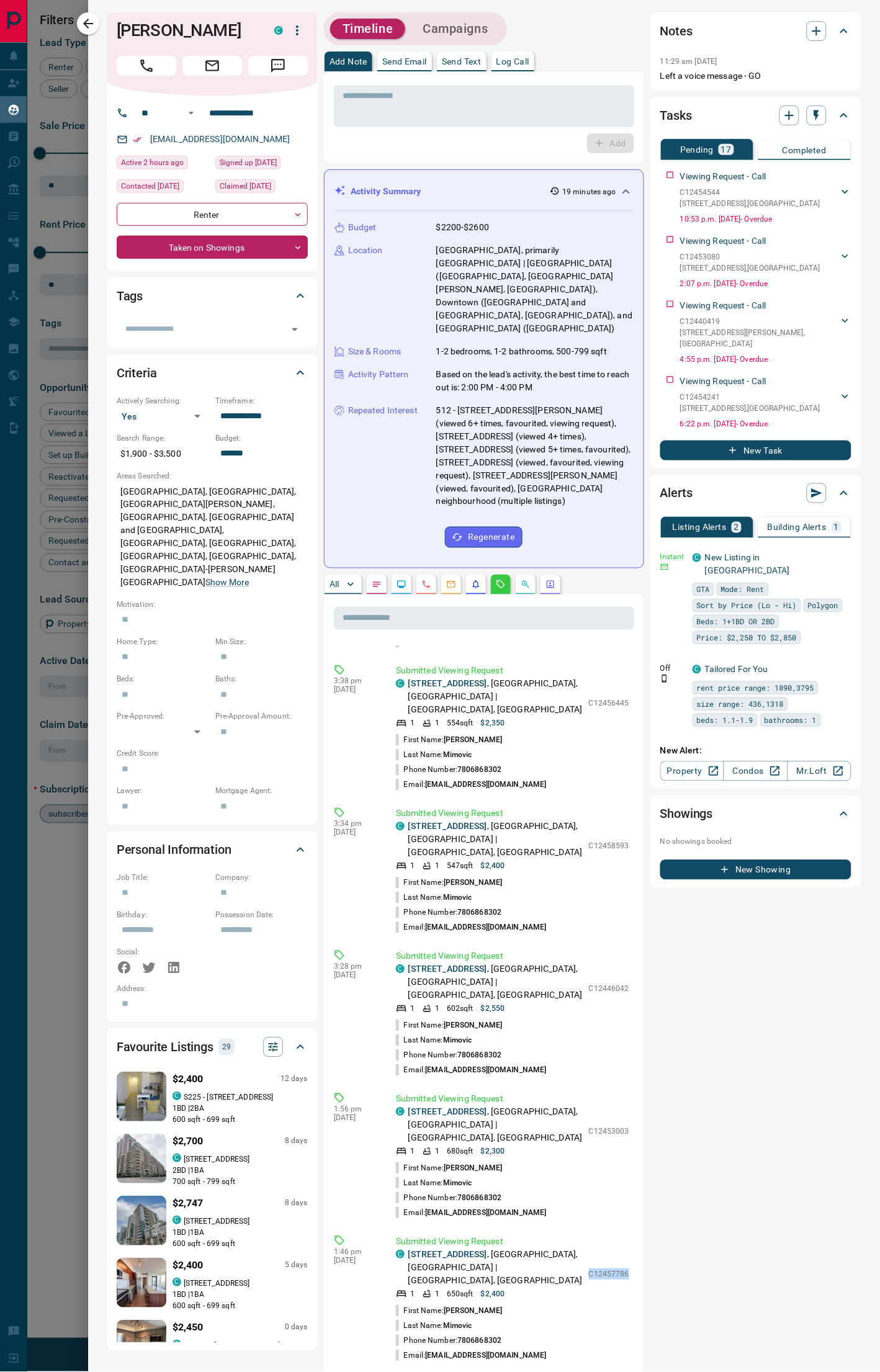
scroll to position [379, 0]
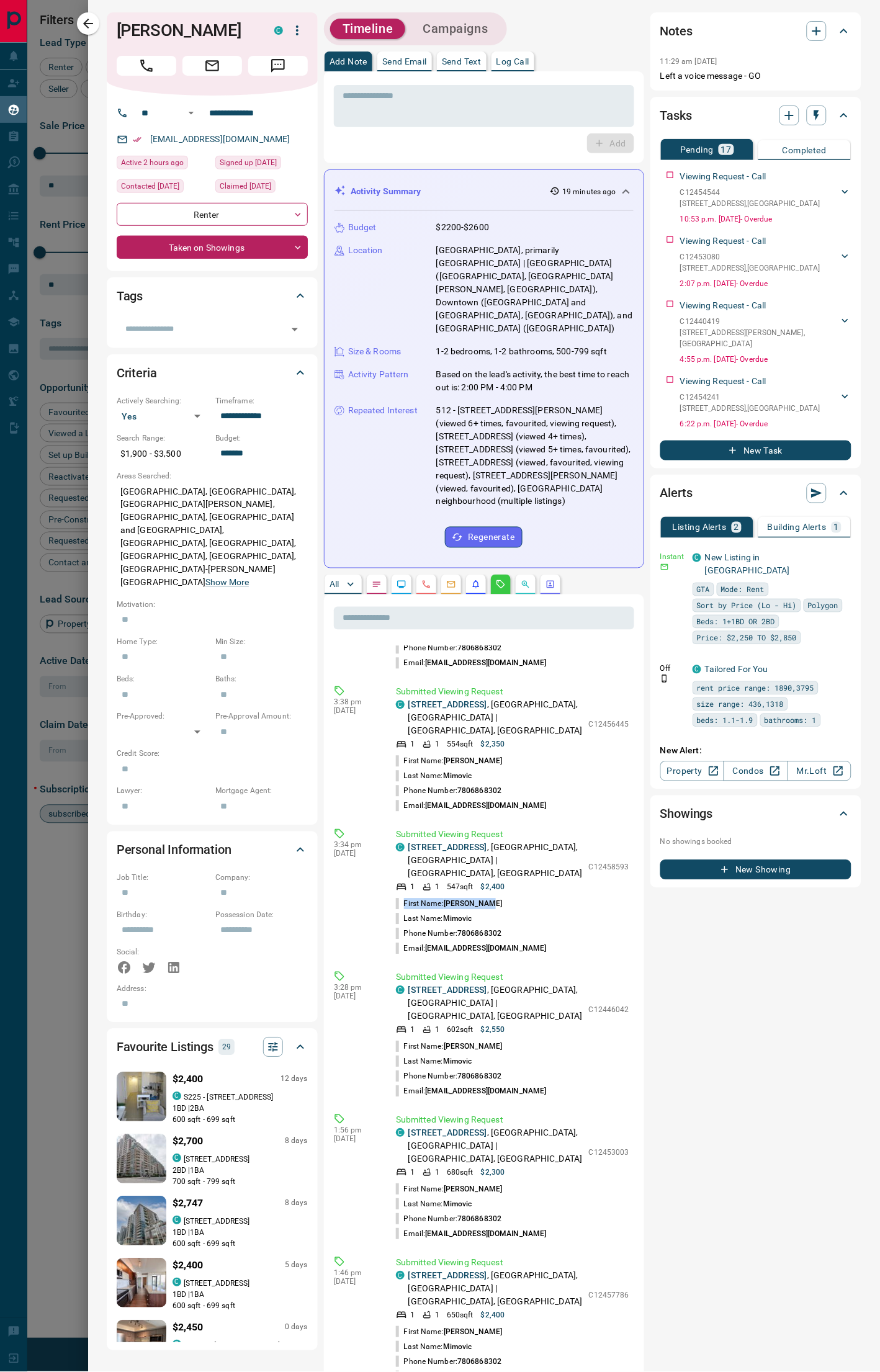
drag, startPoint x: 625, startPoint y: 881, endPoint x: 616, endPoint y: 859, distance: 23.8
click at [623, 643] on div "​ 4:09 pm [DATE] Submitted Viewing Request C [STREET_ADDRESS][GEOGRAPHIC_DATA][…" at bounding box center [484, 1123] width 320 height 1057
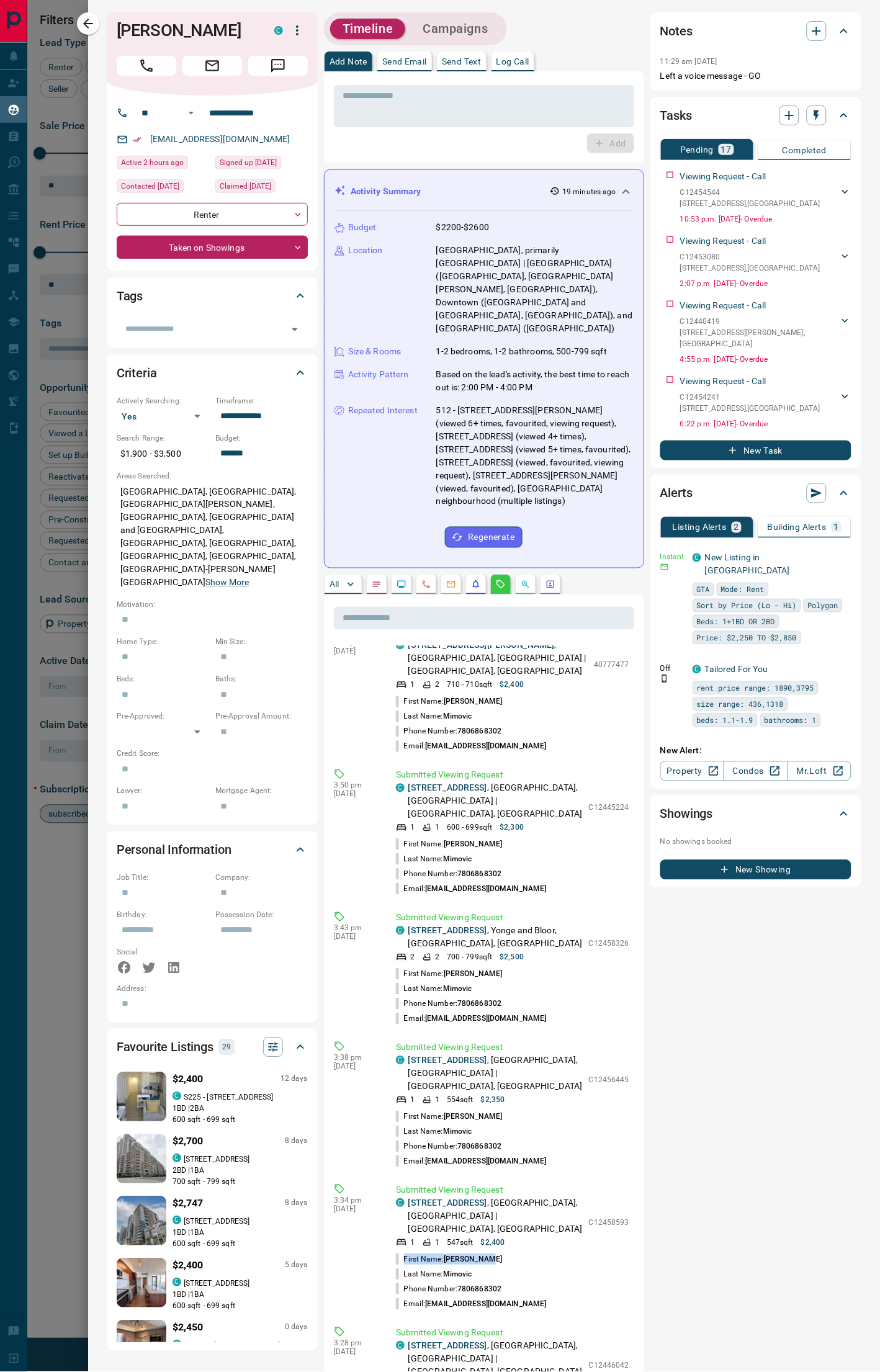
scroll to position [0, 0]
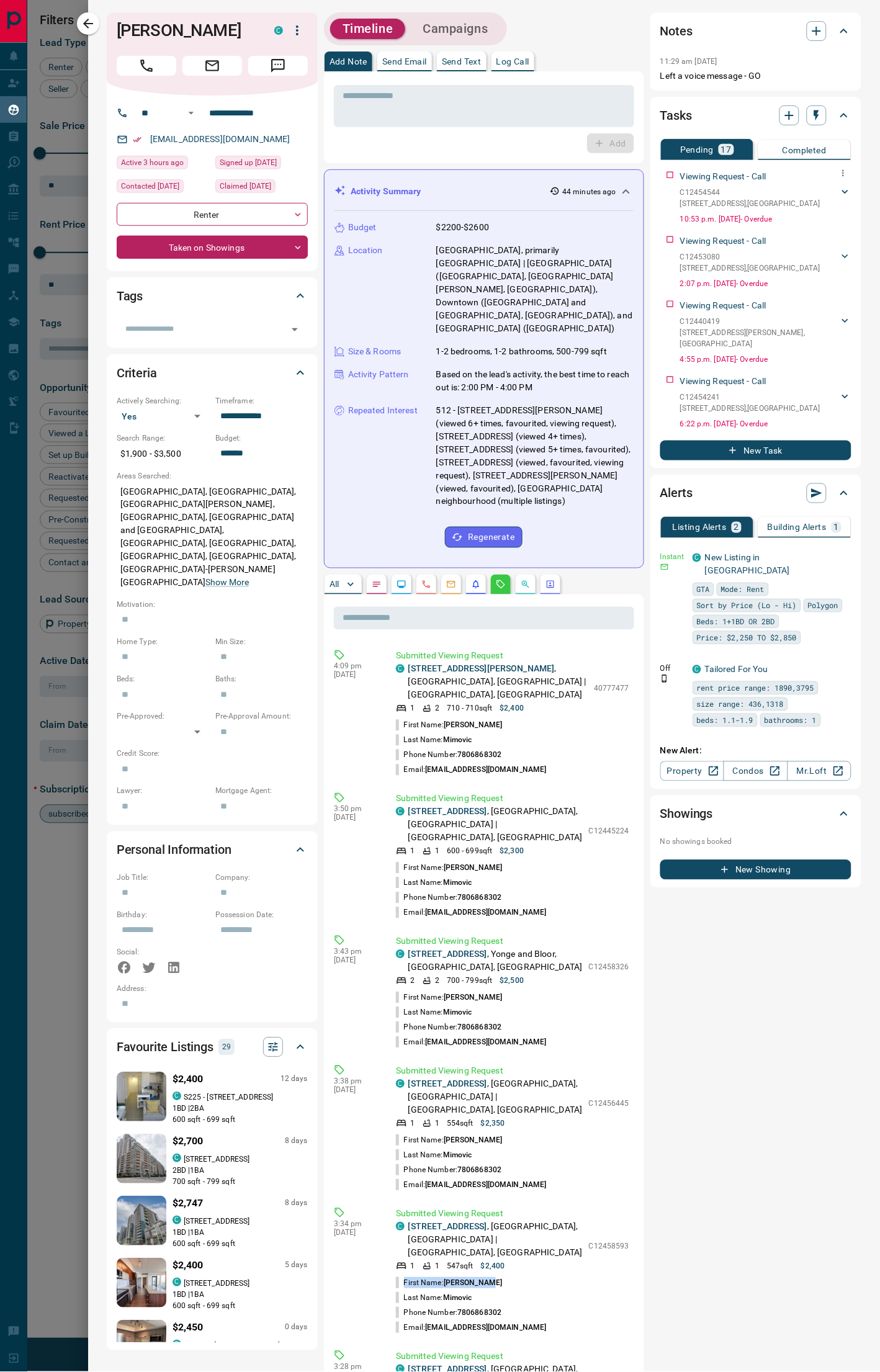
click at [663, 174] on div "Viewing Request - Call C12454544 [STREET_ADDRESS] Anastassija Mimovic 780686830…" at bounding box center [756, 195] width 191 height 59
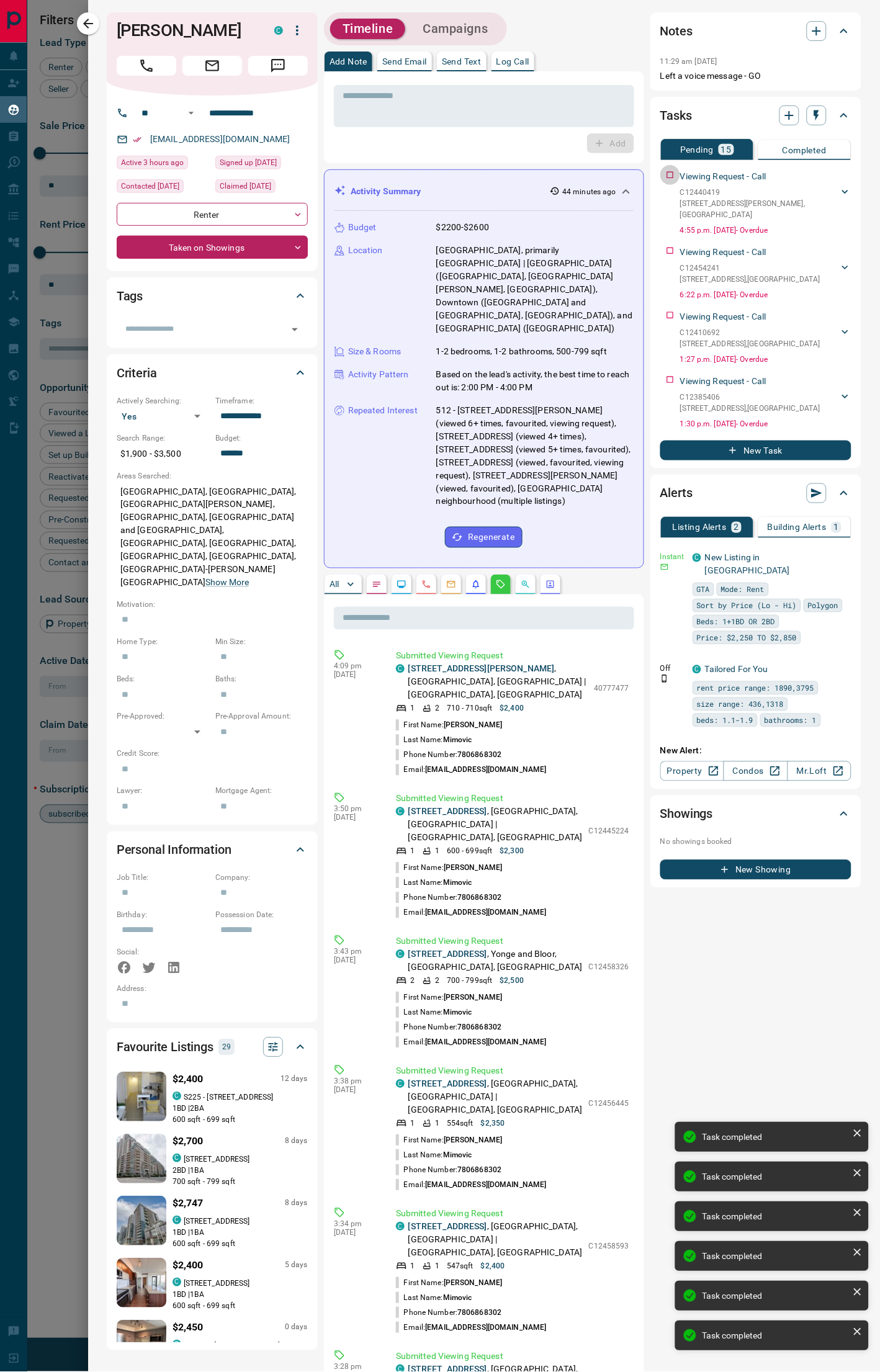
click at [661, 176] on div "Viewing Request - Call C12440419 1123 - [STREET_ADDRESS][PERSON_NAME] Anastassi…" at bounding box center [756, 200] width 191 height 70
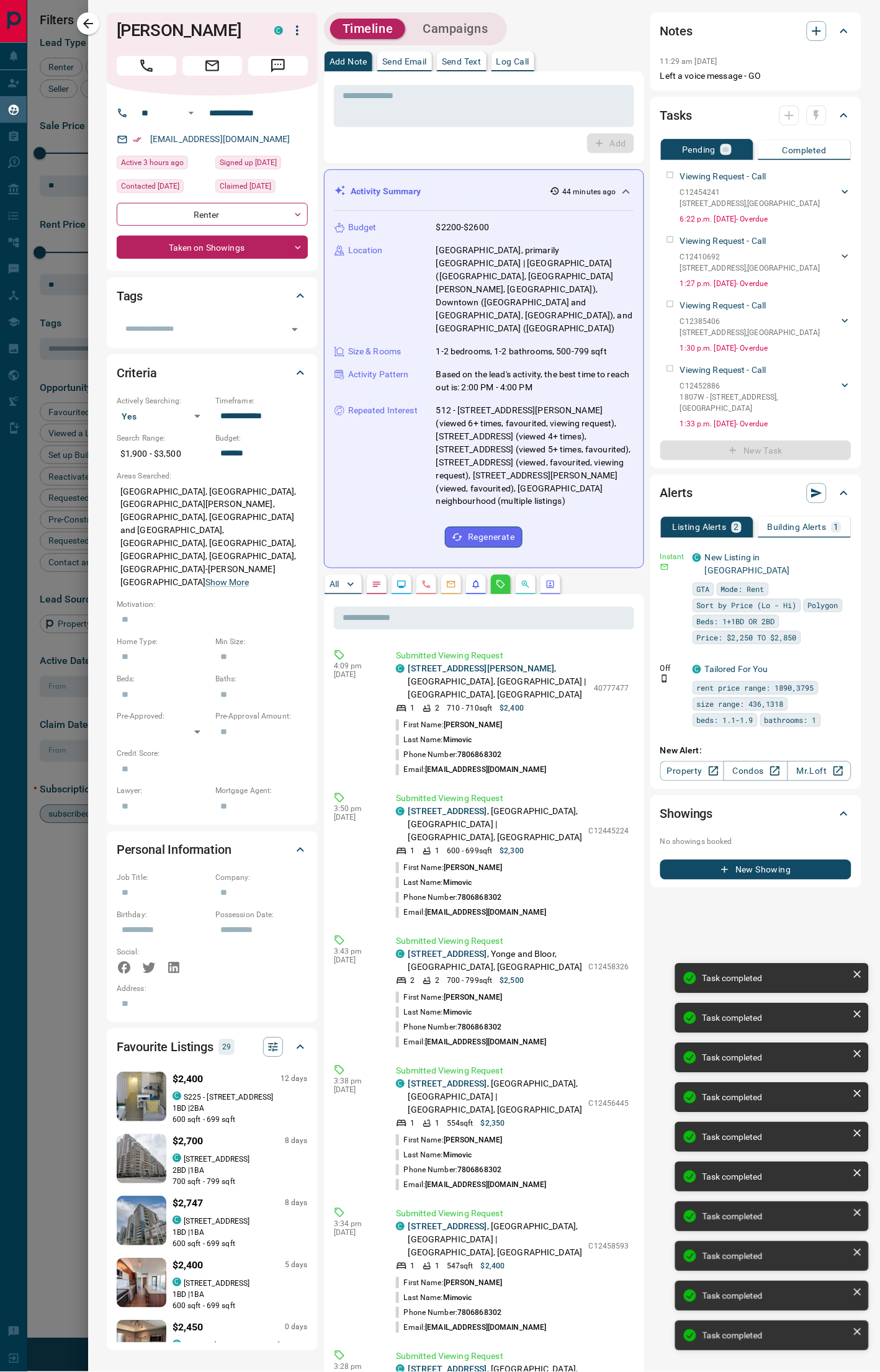
click at [660, 176] on div "Viewing Request - Call C12454241 440 - [STREET_ADDRESS] Anastassija Mimovic 780…" at bounding box center [756, 195] width 191 height 59
click at [660, 176] on div "Viewing Request - Call C12410692 [STREET_ADDRESS] Anastassija Mimovic 780686830…" at bounding box center [756, 195] width 191 height 59
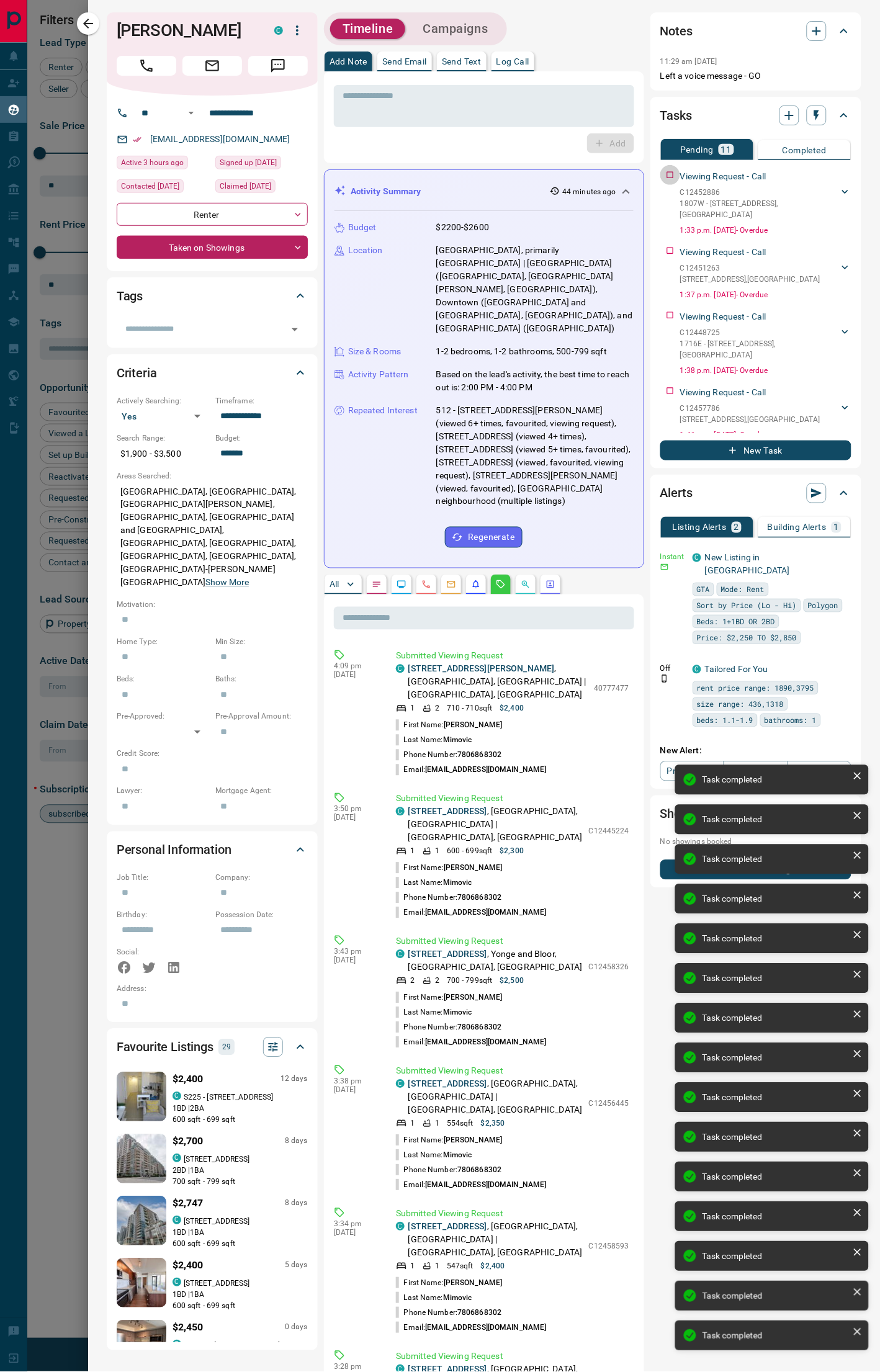
click at [660, 175] on div "Viewing Request - Call C12452886 1807W - [STREET_ADDRESS] Anastassija Mimovic 7…" at bounding box center [756, 200] width 191 height 70
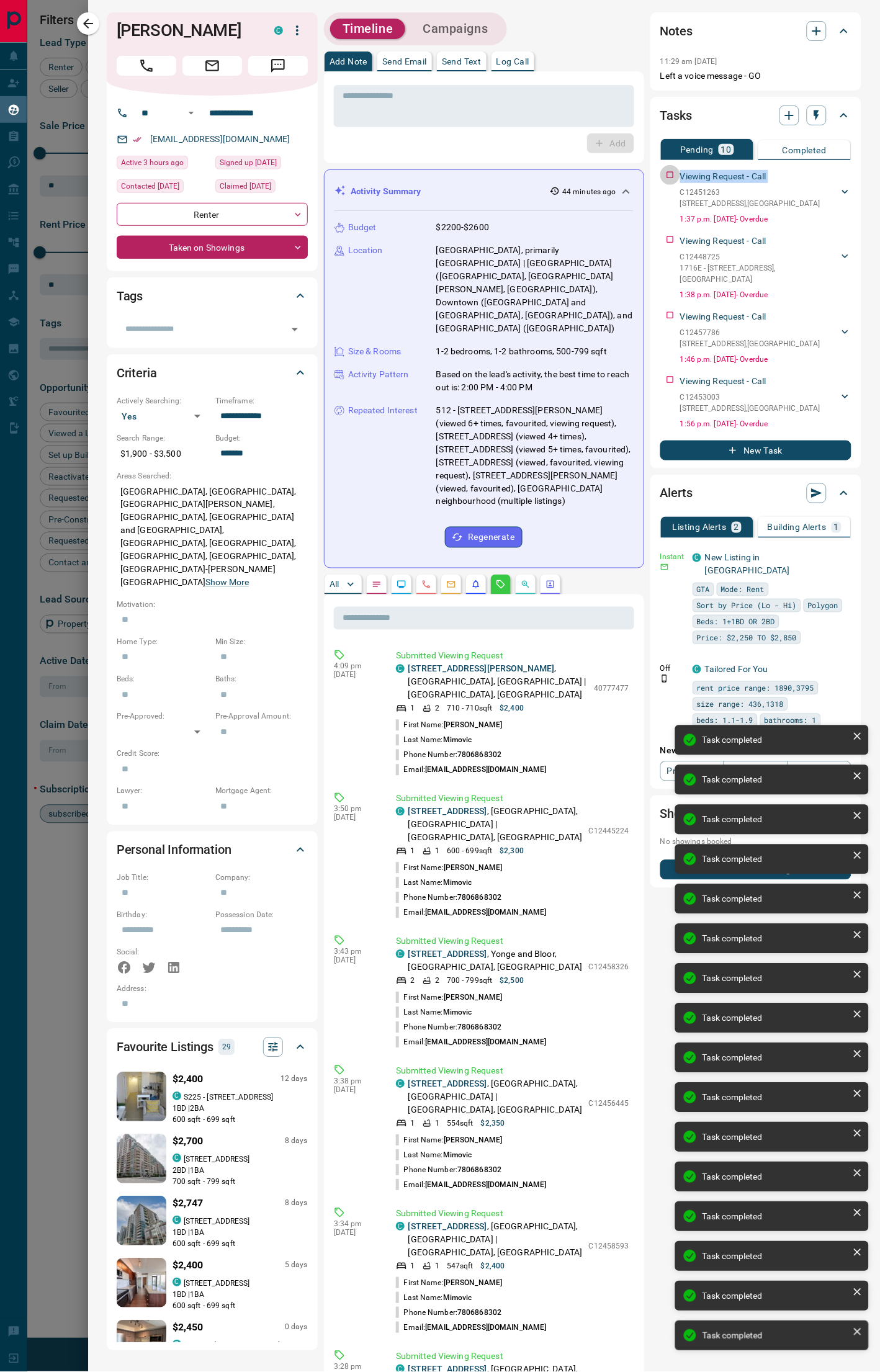
click at [660, 175] on div "Viewing Request - Call C12451263 [STREET_ADDRESS] Anastassija Mimovic 780686830…" at bounding box center [756, 195] width 191 height 59
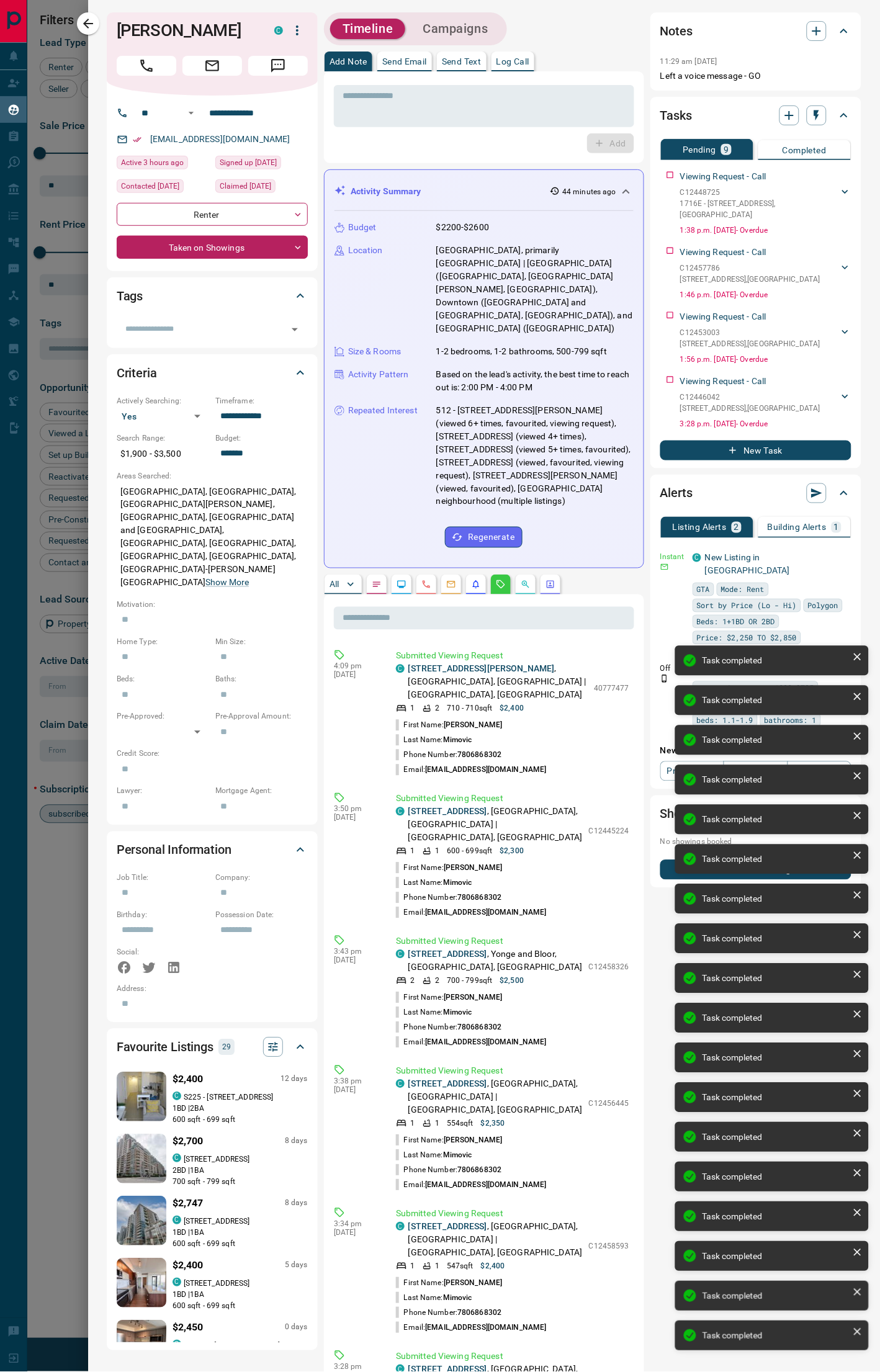
click at [660, 175] on div "Viewing Request - Call C12448725 [STREET_ADDRESS] Anastassija Mimovic 780686830…" at bounding box center [756, 200] width 191 height 70
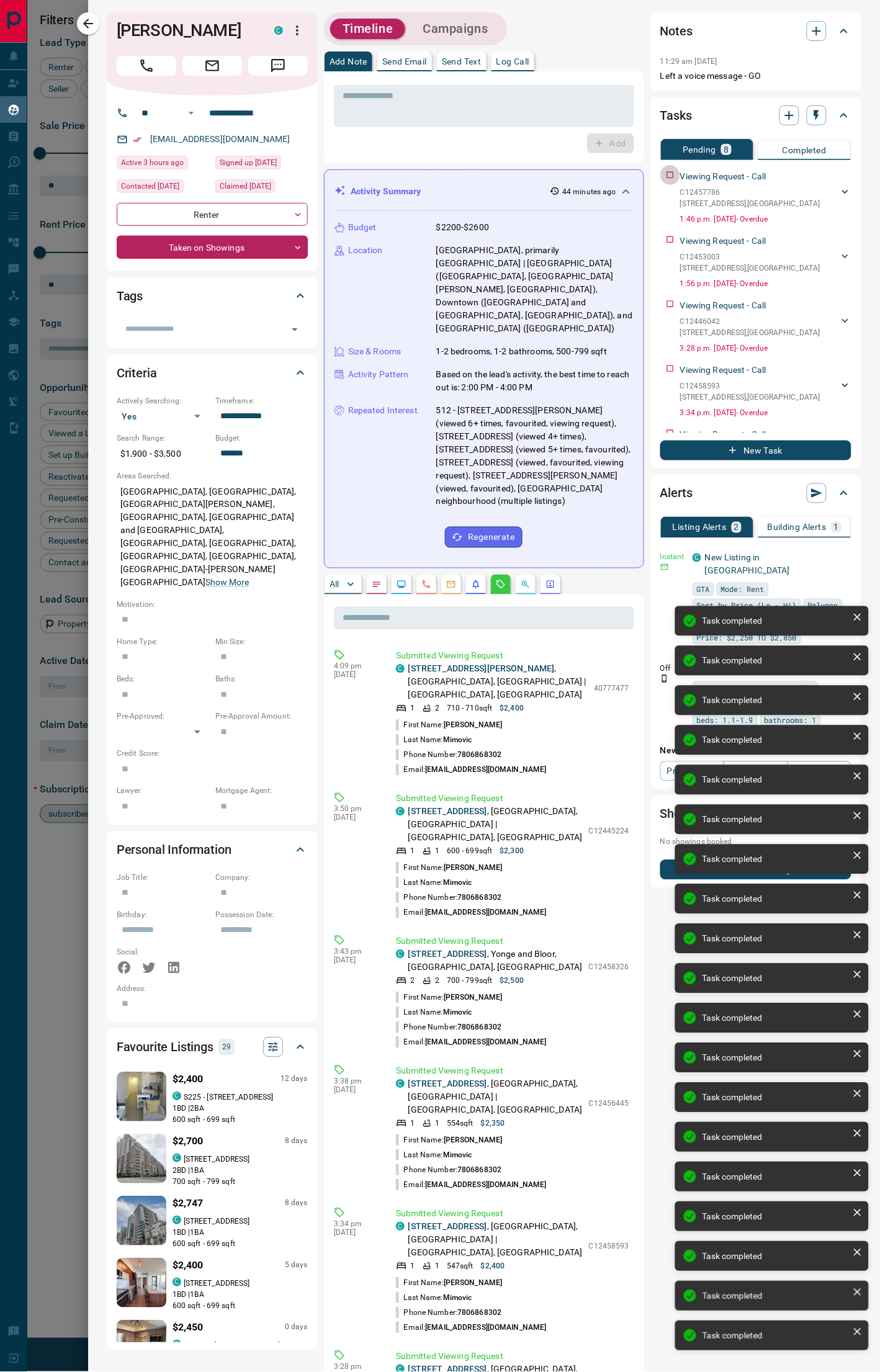
click at [660, 175] on div "Viewing Request - Call C12457786 [STREET_ADDRESS] Anastassija Mimovic 780686830…" at bounding box center [756, 195] width 191 height 59
click at [660, 175] on div "Viewing Request - Call C12453003 [STREET_ADDRESS] Anastassija Mimovic 780686830…" at bounding box center [756, 195] width 191 height 59
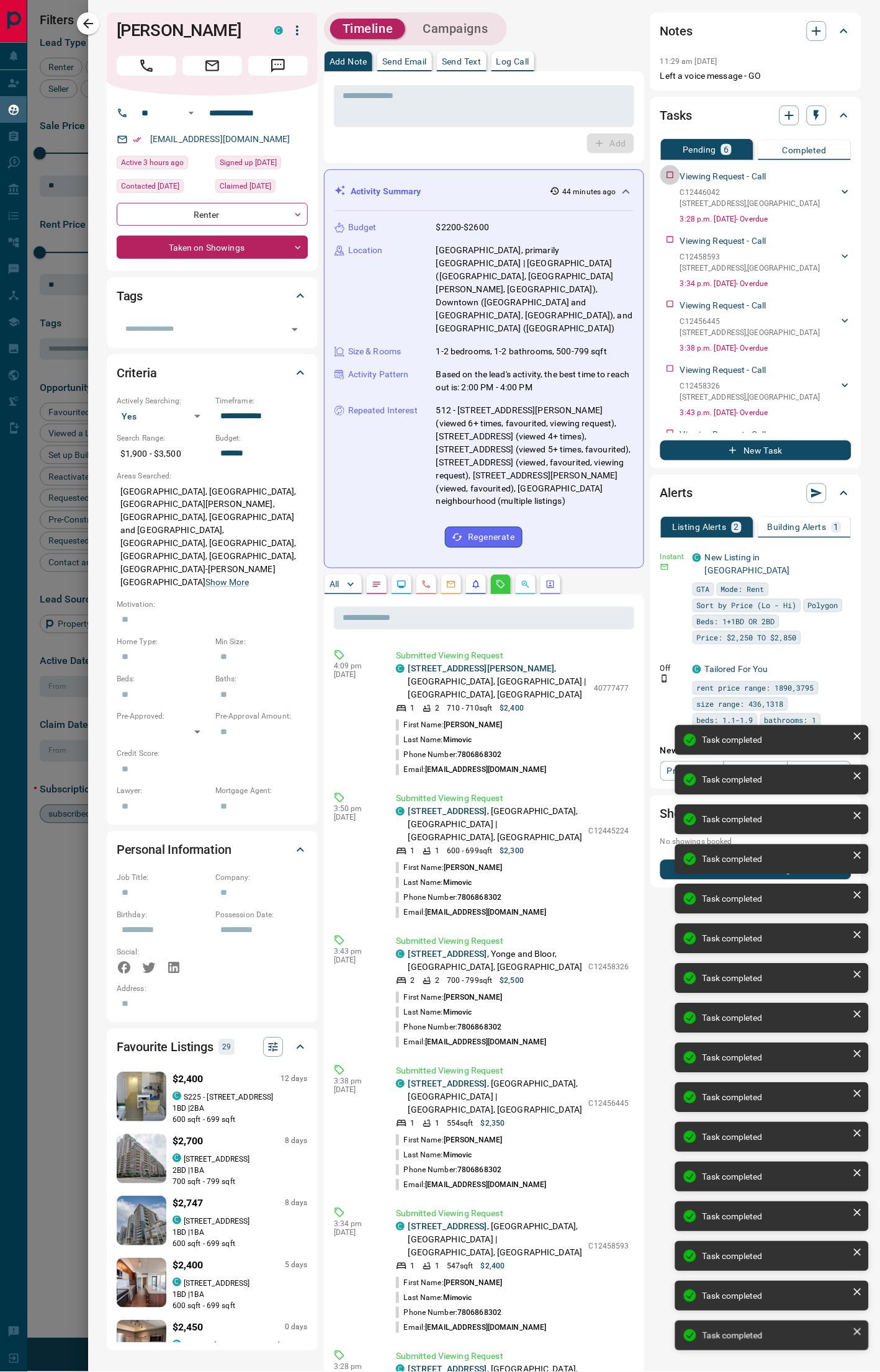
click at [660, 175] on div "Viewing Request - Call C12446042 [STREET_ADDRESS] Anastassija Mimovic 780686830…" at bounding box center [756, 195] width 191 height 59
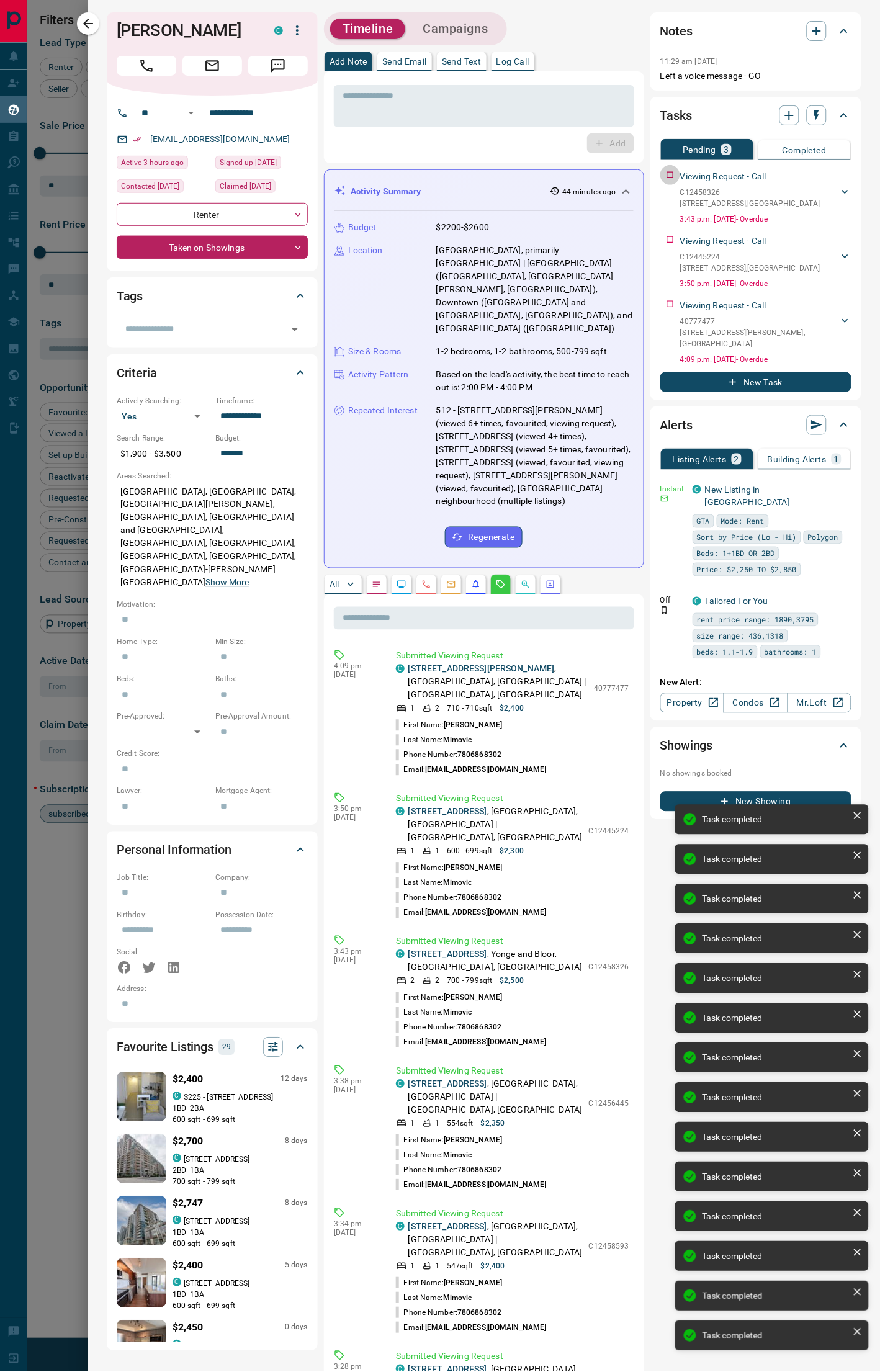
click at [660, 175] on div "Viewing Request - Call C12458326 [STREET_ADDRESS] [PERSON_NAME] 7806868302 [EMA…" at bounding box center [756, 195] width 191 height 59
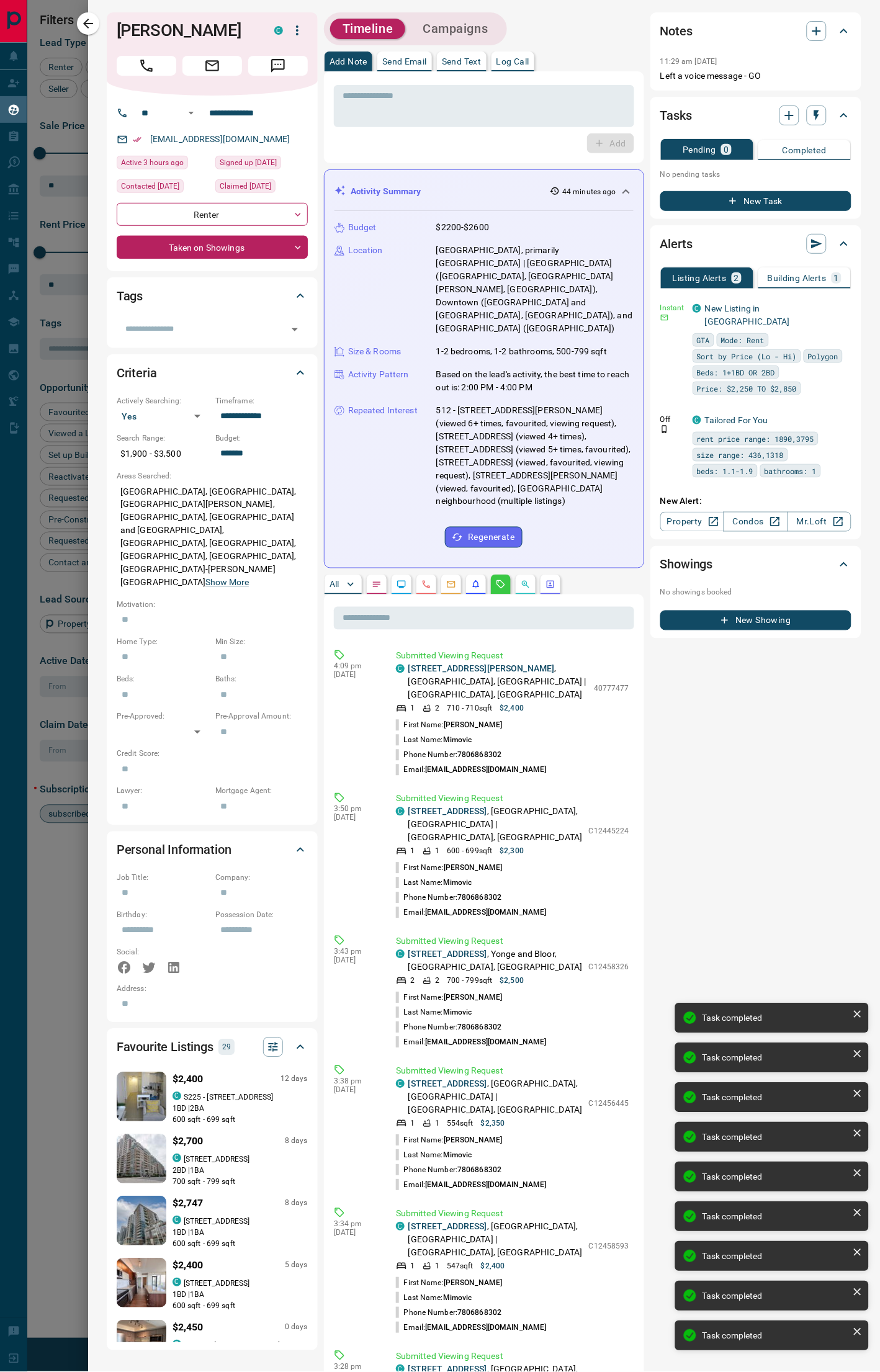
click at [526, 156] on div "* ​ Add" at bounding box center [484, 117] width 320 height 92
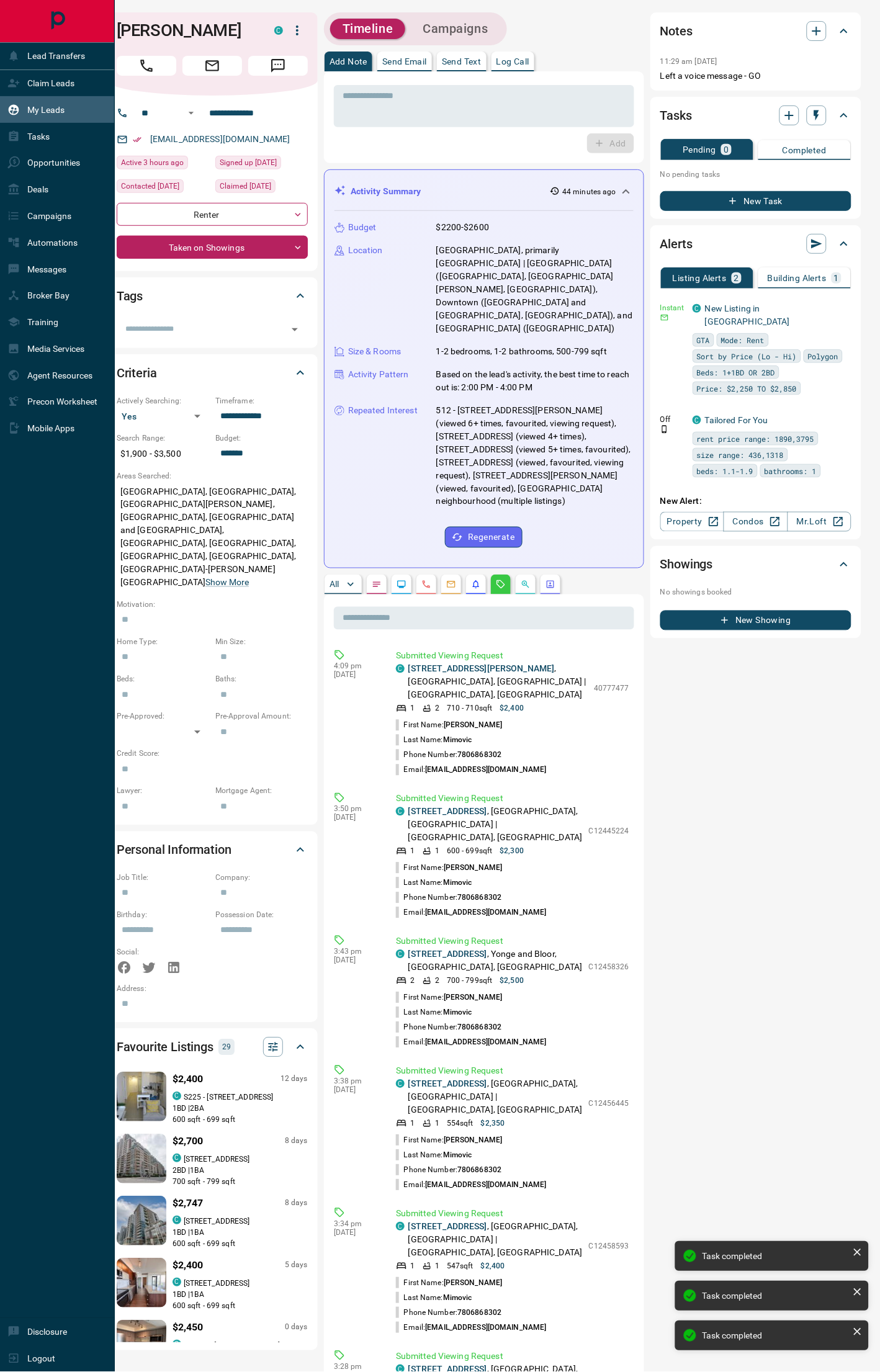
drag, startPoint x: 27, startPoint y: 184, endPoint x: 326, endPoint y: 143, distance: 301.8
click at [27, 184] on div "Deals" at bounding box center [28, 189] width 41 height 21
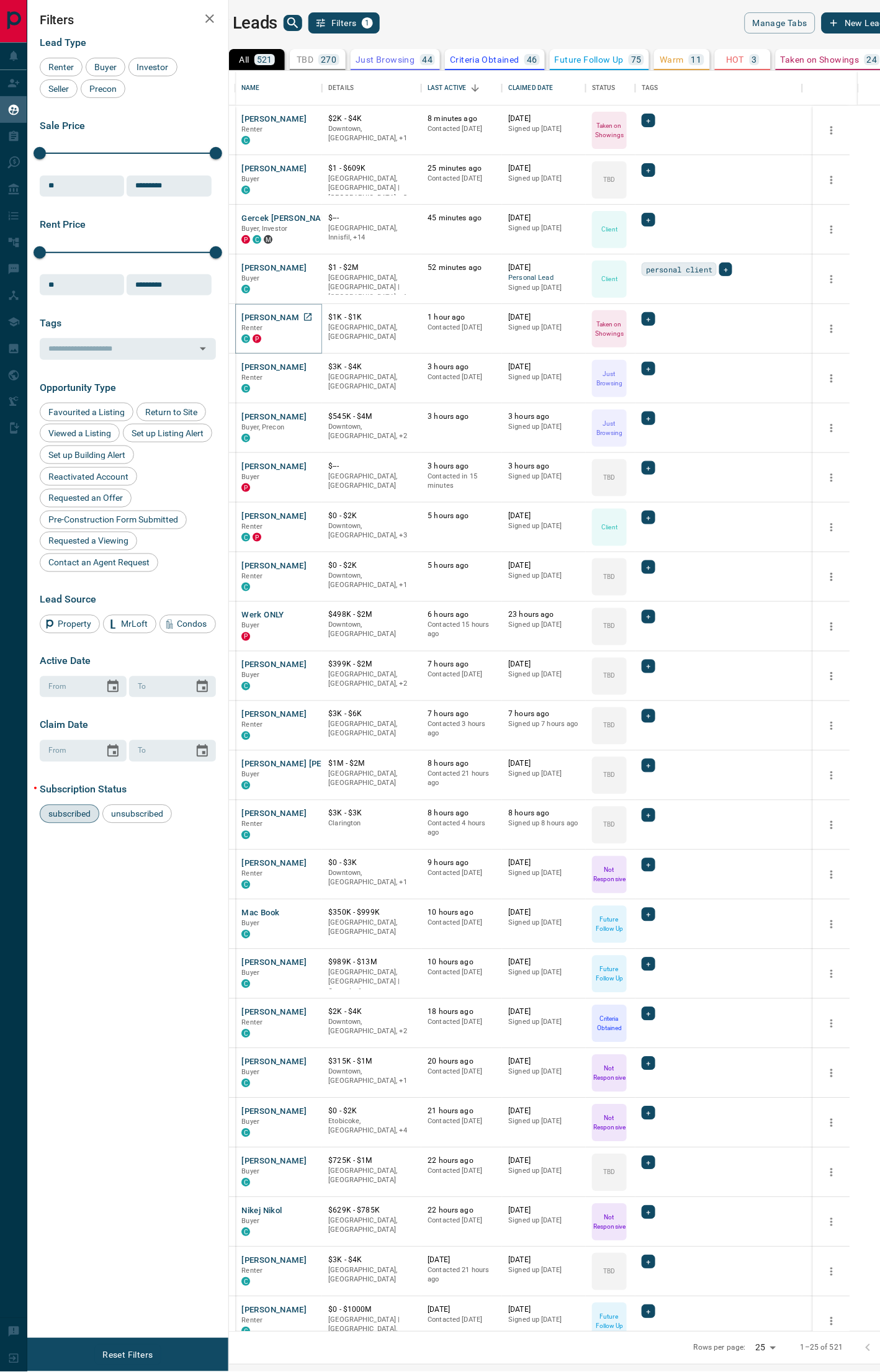
click at [306, 318] on button "[PERSON_NAME]" at bounding box center [274, 318] width 65 height 12
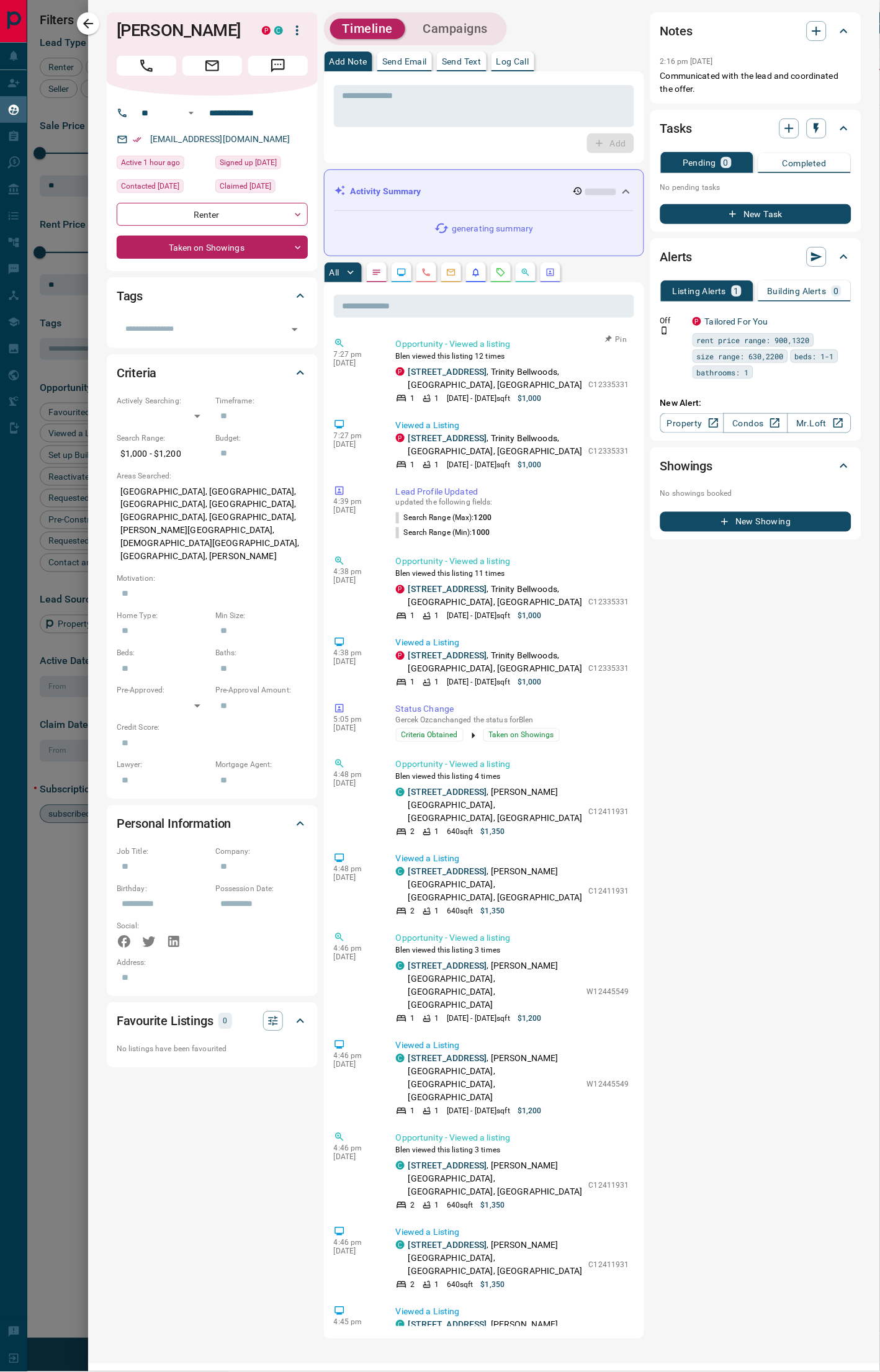
click at [467, 368] on link "[STREET_ADDRESS]" at bounding box center [448, 371] width 79 height 10
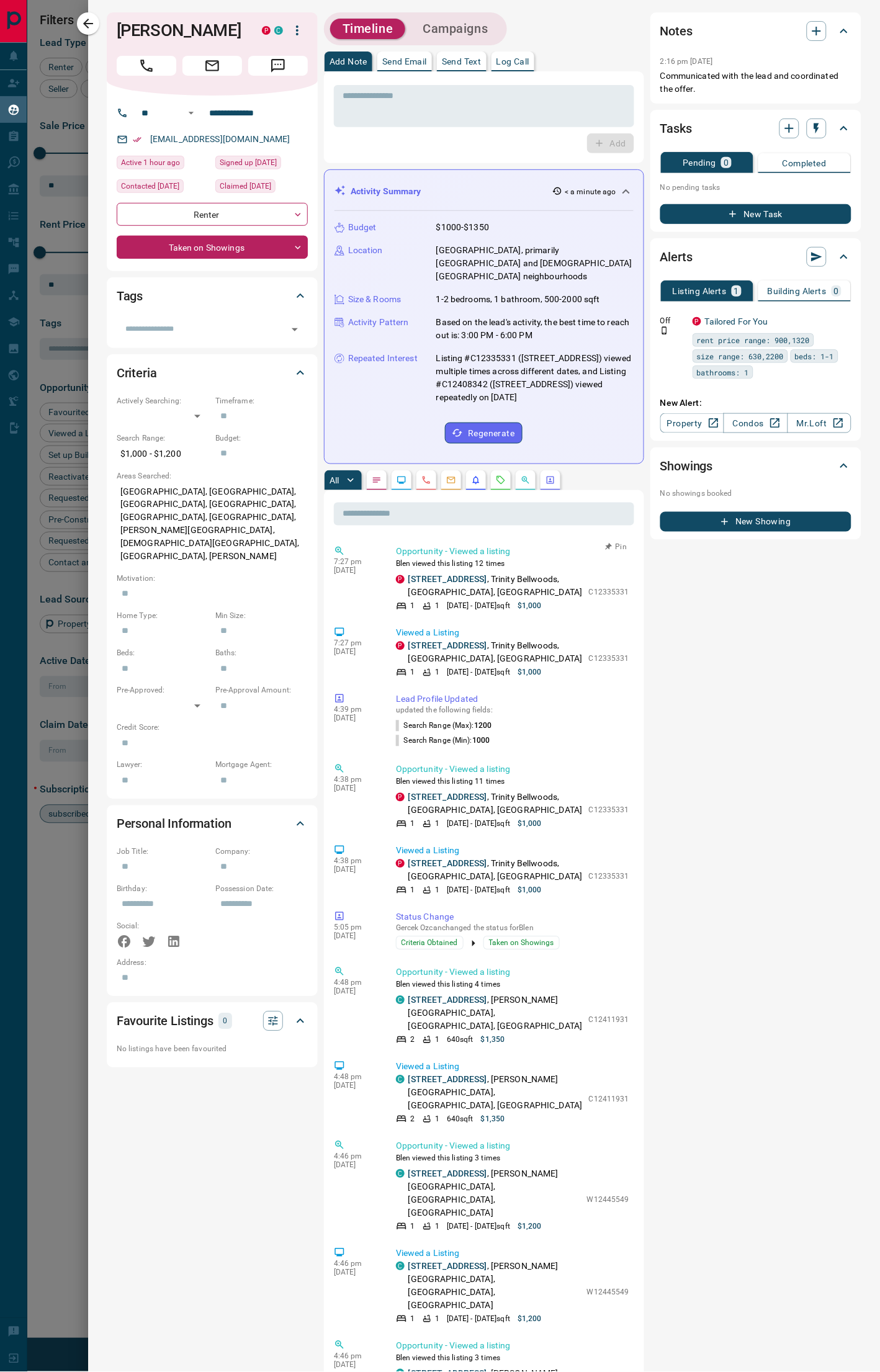
click at [455, 575] on link "[STREET_ADDRESS]" at bounding box center [448, 579] width 79 height 10
